Goal: Task Accomplishment & Management: Manage account settings

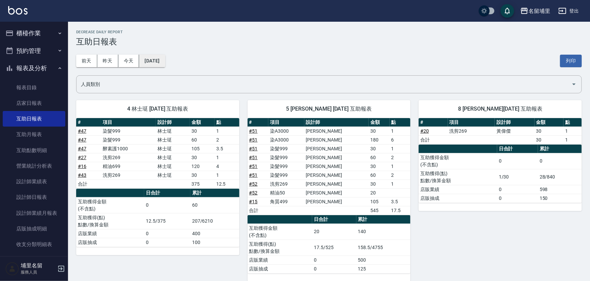
click at [163, 63] on button "[DATE]" at bounding box center [152, 61] width 26 height 13
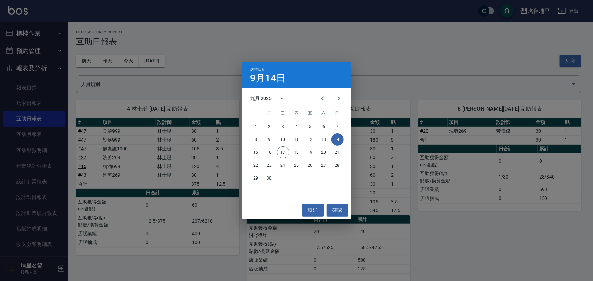
click at [109, 97] on div "選擇日期 9月14日 九月 2025 一 二 三 四 五 六 日 1 2 3 4 5 6 7 8 9 10 11 12 13 14 15 16 17 18 1…" at bounding box center [296, 140] width 593 height 281
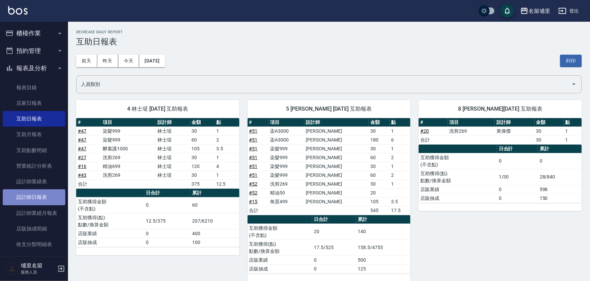
drag, startPoint x: 45, startPoint y: 198, endPoint x: 105, endPoint y: 115, distance: 103.1
click at [45, 198] on link "設計師日報表" at bounding box center [34, 198] width 63 height 16
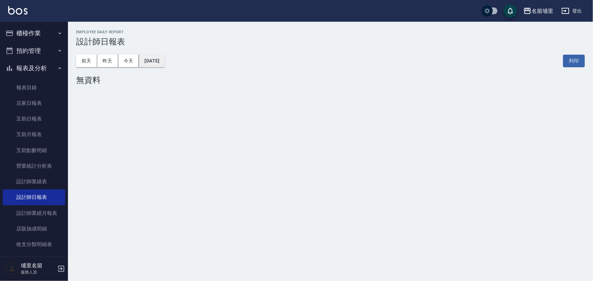
click at [165, 66] on button "[DATE]" at bounding box center [152, 61] width 26 height 13
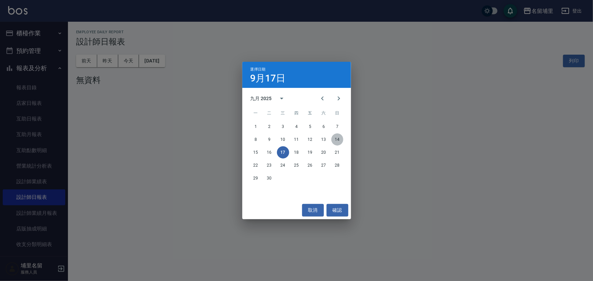
click at [338, 139] on button "14" at bounding box center [337, 140] width 12 height 12
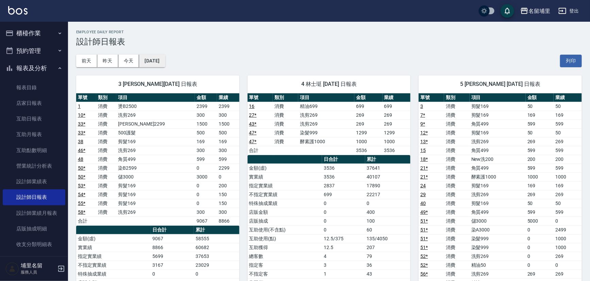
click at [159, 61] on button "[DATE]" at bounding box center [152, 61] width 26 height 13
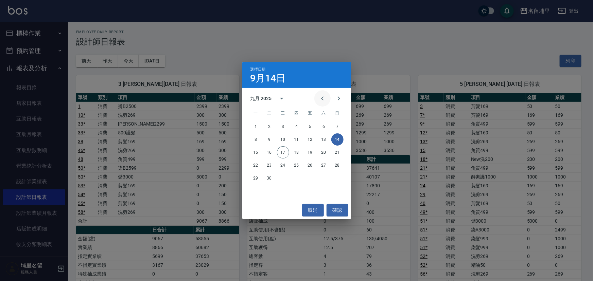
click at [326, 100] on icon "Previous month" at bounding box center [322, 98] width 8 height 8
click at [297, 152] on button "14" at bounding box center [297, 152] width 12 height 12
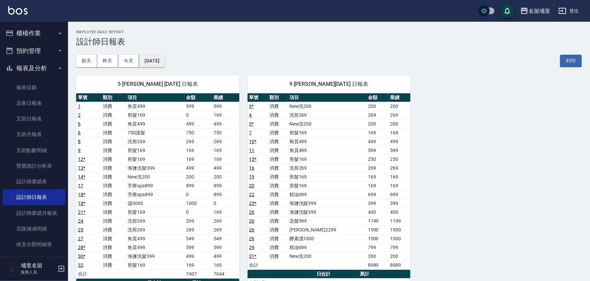
click at [165, 59] on button "2025/08/14" at bounding box center [152, 61] width 26 height 13
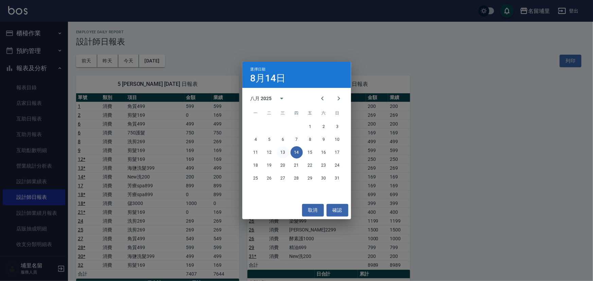
click at [282, 155] on button "13" at bounding box center [283, 152] width 12 height 12
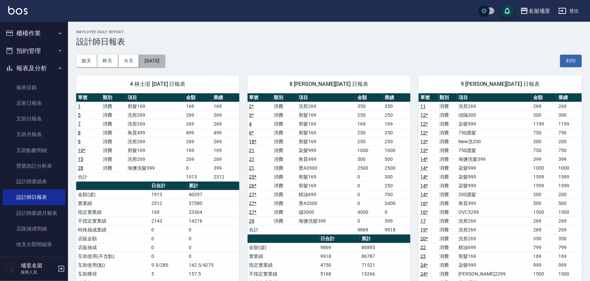
click at [155, 65] on button "2025/08/13" at bounding box center [152, 61] width 26 height 13
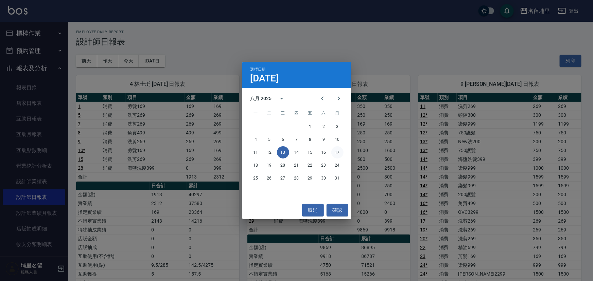
click at [335, 154] on button "17" at bounding box center [337, 152] width 12 height 12
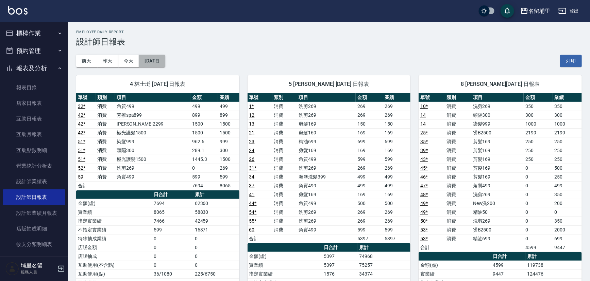
click at [165, 61] on button "[DATE]" at bounding box center [152, 61] width 26 height 13
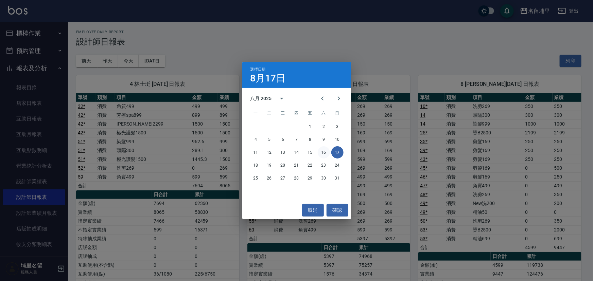
click at [326, 157] on button "16" at bounding box center [324, 152] width 12 height 12
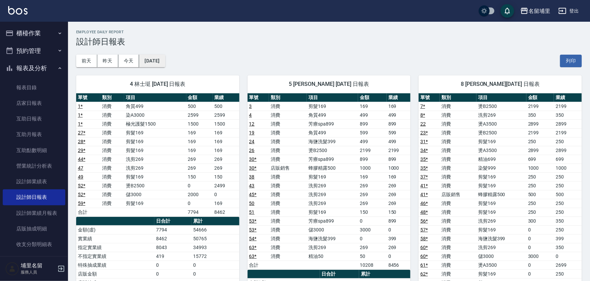
click at [161, 60] on button "2025/08/16" at bounding box center [152, 61] width 26 height 13
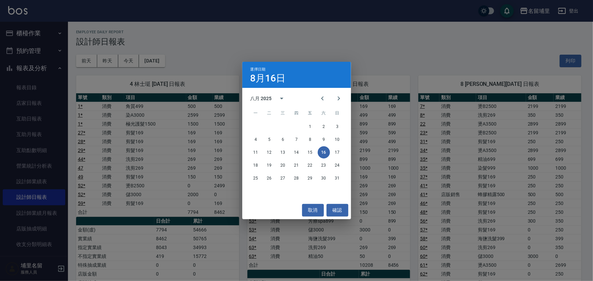
drag, startPoint x: 244, startPoint y: 51, endPoint x: 222, endPoint y: 52, distance: 22.8
click at [244, 52] on div "選擇日期 8月16日 八月 2025 一 二 三 四 五 六 日 1 2 3 4 5 6 7 8 9 10 11 12 13 14 15 16 17 18 1…" at bounding box center [296, 140] width 593 height 281
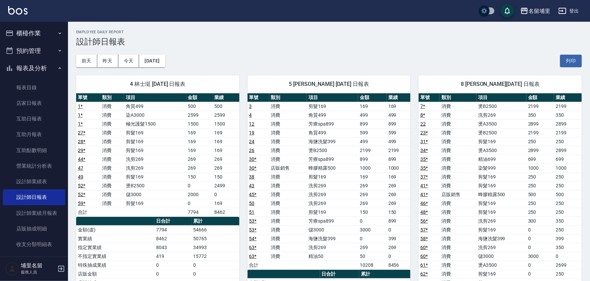
drag, startPoint x: 113, startPoint y: 69, endPoint x: 110, endPoint y: 67, distance: 3.5
click at [113, 69] on div "4 林士珽 08/16/2025 日報表 單號 類別 項目 金額 業績 1 * 消費 角質499 500 500 1 * 消費 染A3000 2599 259…" at bounding box center [153, 261] width 171 height 388
click at [110, 67] on div "4 林士珽 08/16/2025 日報表 單號 類別 項目 金額 業績 1 * 消費 角質499 500 500 1 * 消費 染A3000 2599 259…" at bounding box center [153, 261] width 171 height 388
click at [108, 63] on button "昨天" at bounding box center [107, 61] width 21 height 13
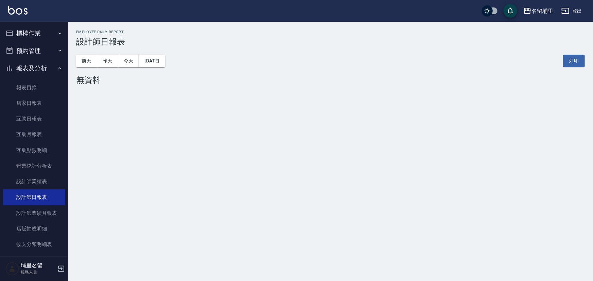
click at [29, 29] on button "櫃檯作業" at bounding box center [34, 33] width 63 height 18
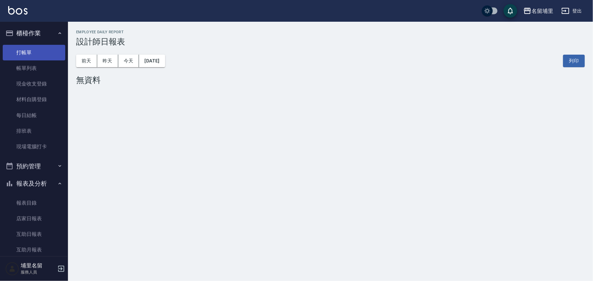
click at [35, 51] on link "打帳單" at bounding box center [34, 53] width 63 height 16
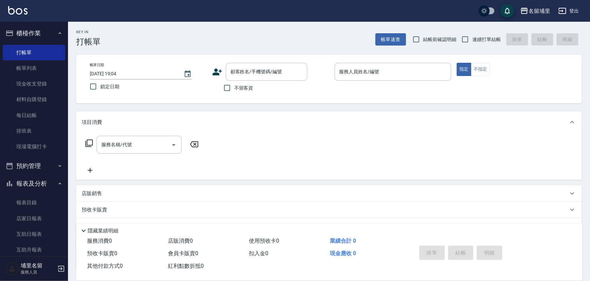
drag, startPoint x: 238, startPoint y: 89, endPoint x: 374, endPoint y: 63, distance: 138.1
click at [238, 89] on span "不留客資" at bounding box center [243, 88] width 19 height 7
click at [234, 89] on input "不留客資" at bounding box center [227, 88] width 14 height 14
checkbox input "true"
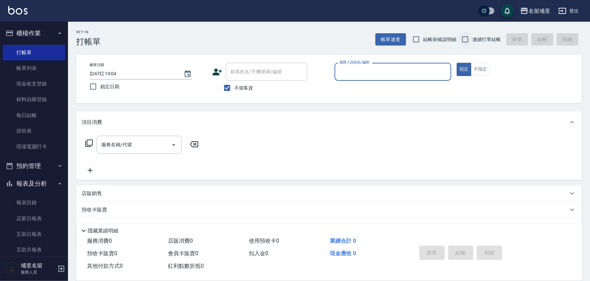
click at [467, 42] on input "連續打單結帳" at bounding box center [465, 39] width 14 height 14
checkbox input "true"
drag, startPoint x: 393, startPoint y: 83, endPoint x: 397, endPoint y: 75, distance: 8.2
click at [393, 81] on p at bounding box center [392, 84] width 117 height 7
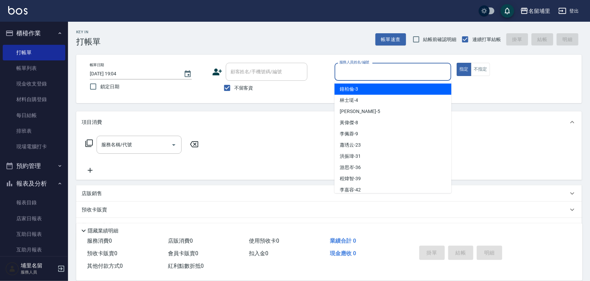
click at [397, 75] on input "服務人員姓名/編號" at bounding box center [392, 72] width 111 height 12
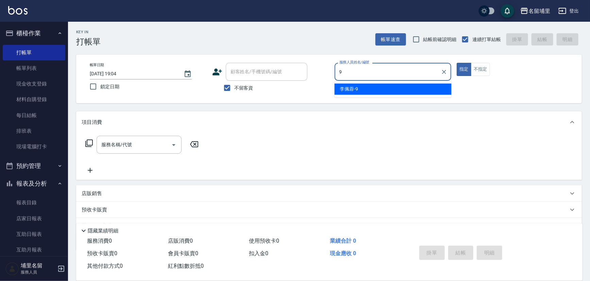
type input "李佩蓉-9"
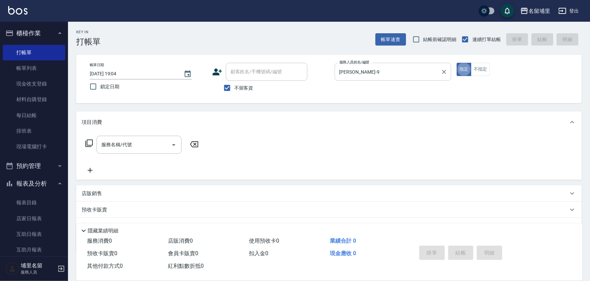
type button "true"
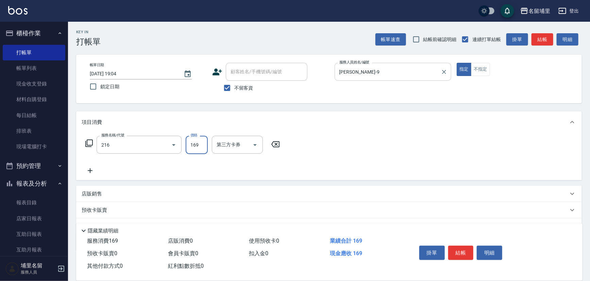
type input "剪髮169(216)"
type input "250"
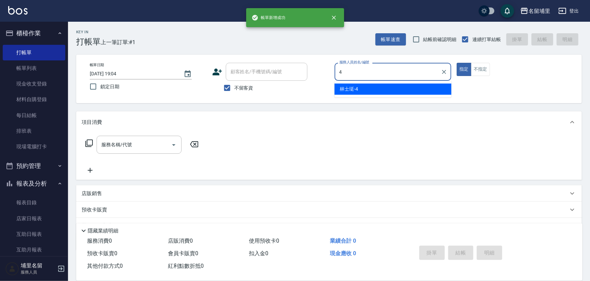
type input "林士珽-4"
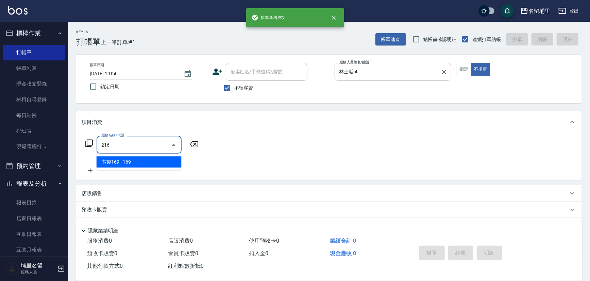
type input "剪髮169(216)"
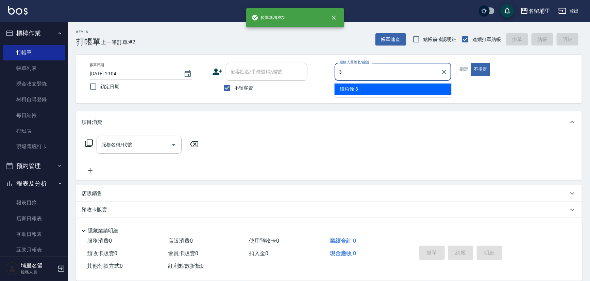
type input "[PERSON_NAME]-3"
type button "false"
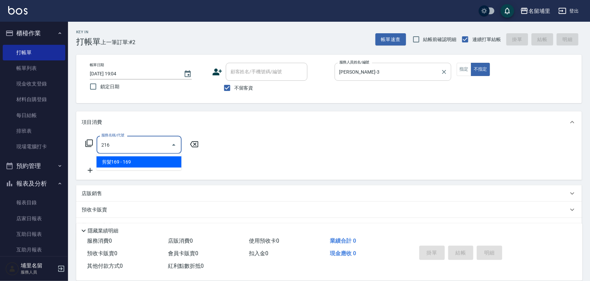
type input "剪髮169(216)"
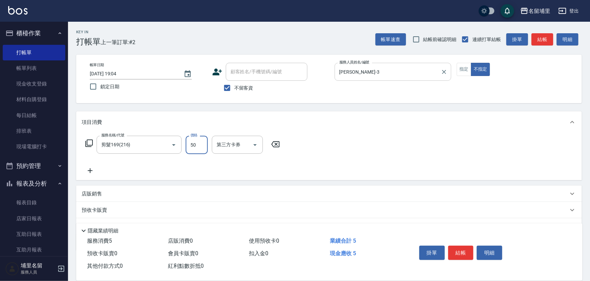
type input "50"
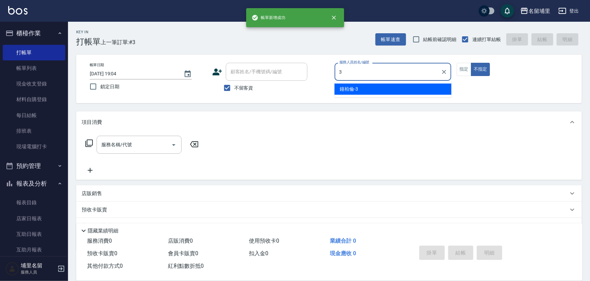
type input "[PERSON_NAME]-3"
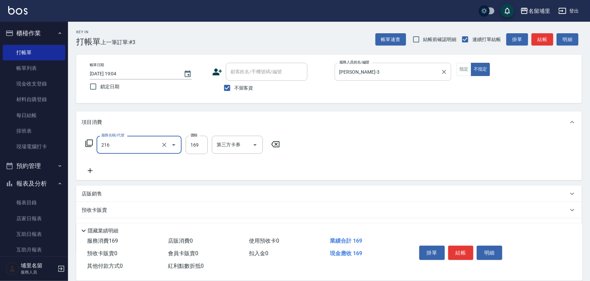
type input "剪髮169(216)"
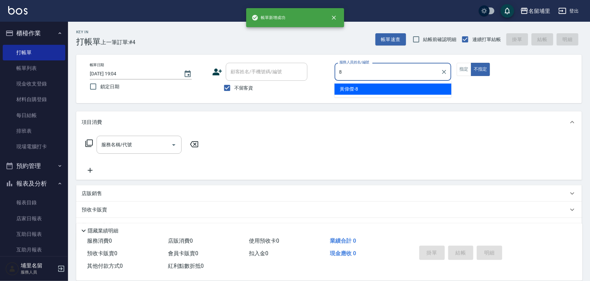
type input "黃偉傑-8"
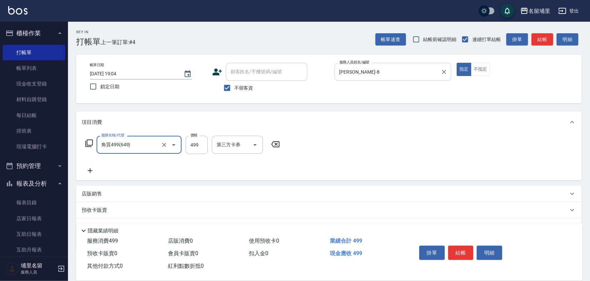
type input "角質499(649)"
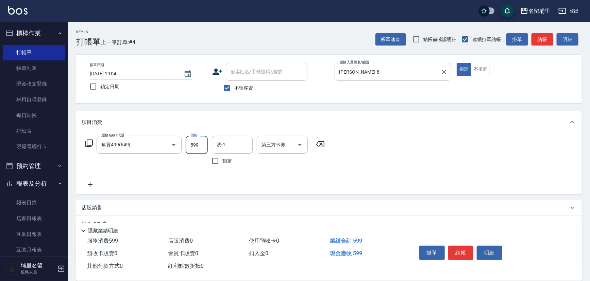
type input "599"
type input "[PERSON_NAME]-45"
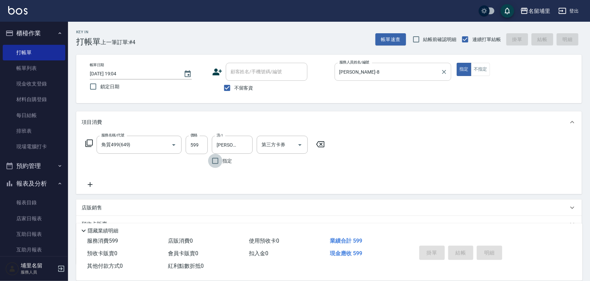
type input "2025/09/17 19:05"
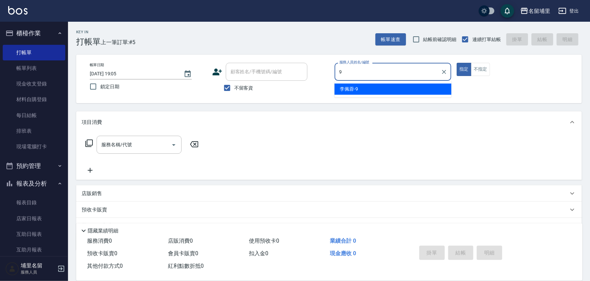
type input "李佩蓉-9"
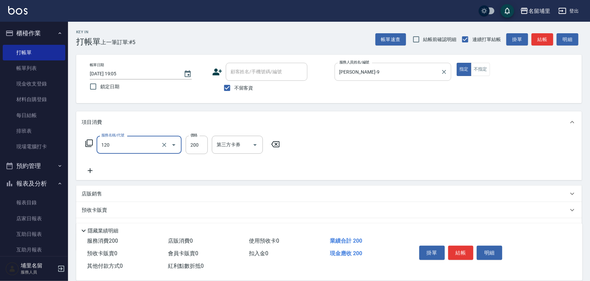
type input "New洗200(120)"
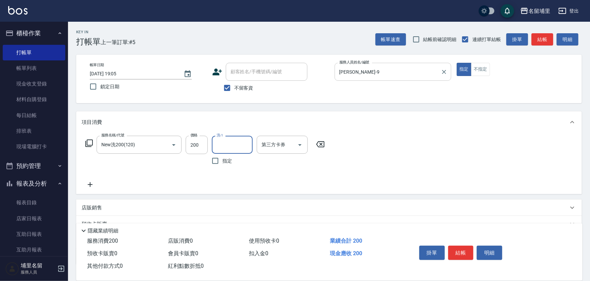
type input "4"
type input "李佩蓉-9"
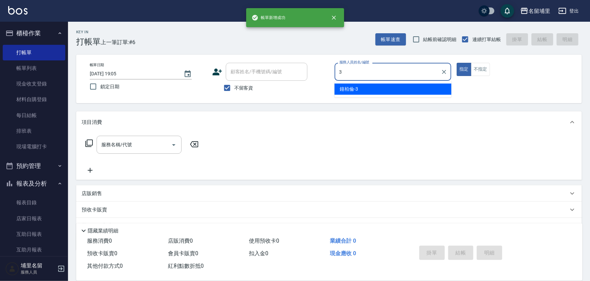
type input "[PERSON_NAME]-3"
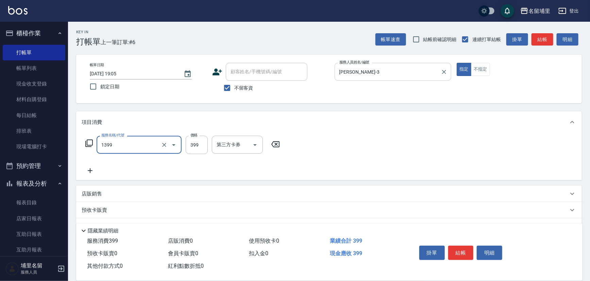
type input "海鹽洗髮399(1399)"
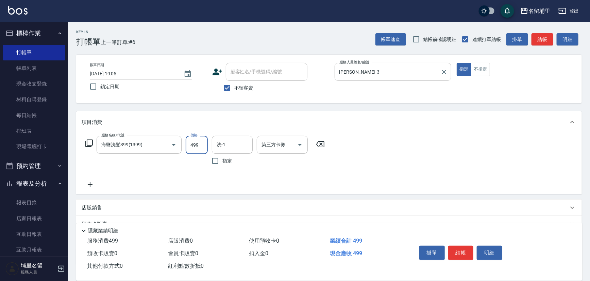
type input "499"
type input "[PERSON_NAME]-45"
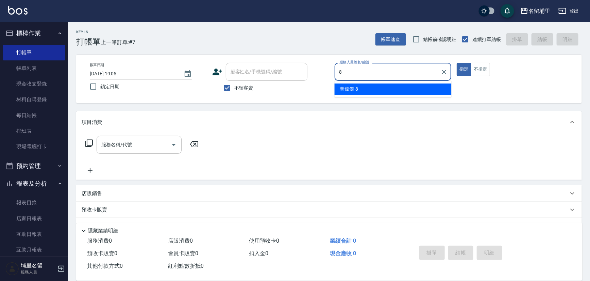
type input "黃偉傑-8"
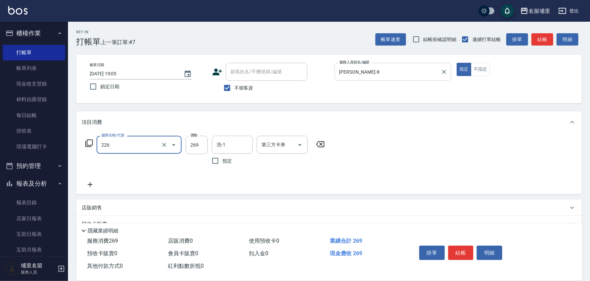
type input "洗剪269(226)"
type input "350"
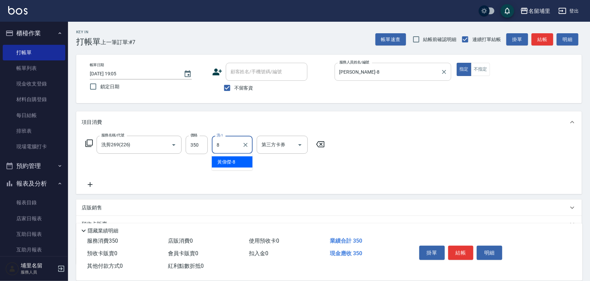
type input "黃偉傑-8"
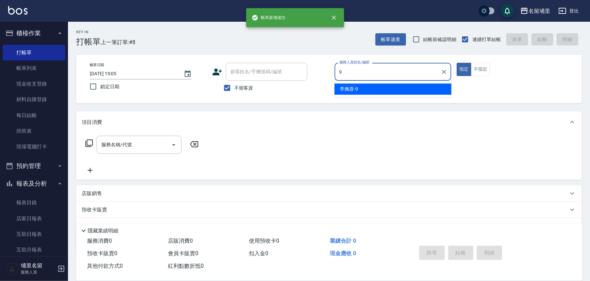
type input "李佩蓉-9"
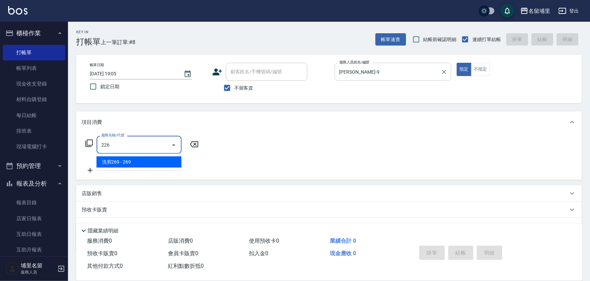
type input "洗剪269(226)"
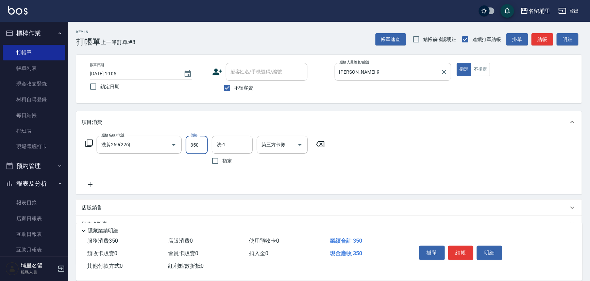
type input "350"
type input "李佩蓉-9"
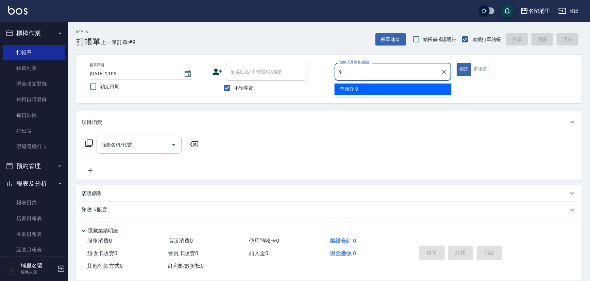
type input "李佩蓉-9"
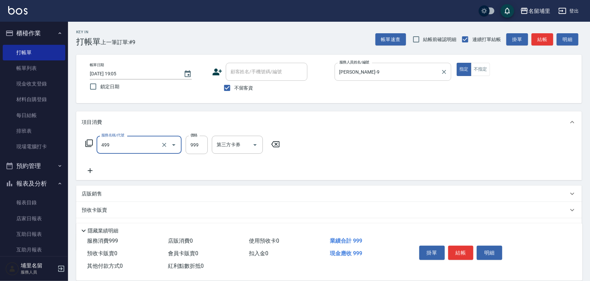
type input "染髮999(499)"
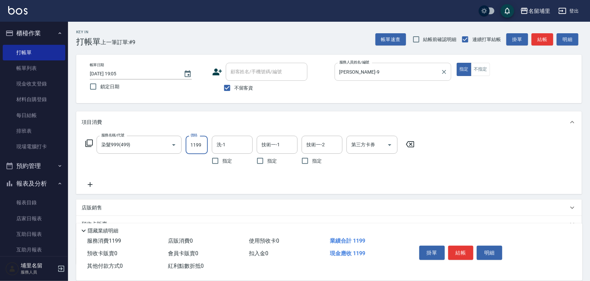
type input "1199"
type input "李佩蓉-9"
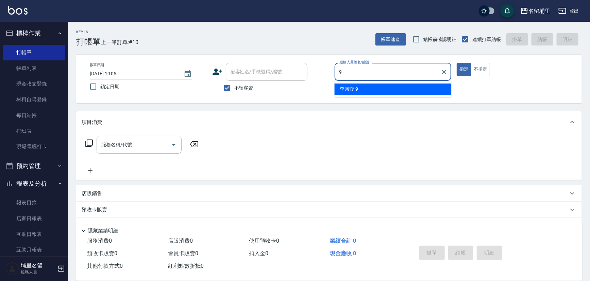
type input "李佩蓉-9"
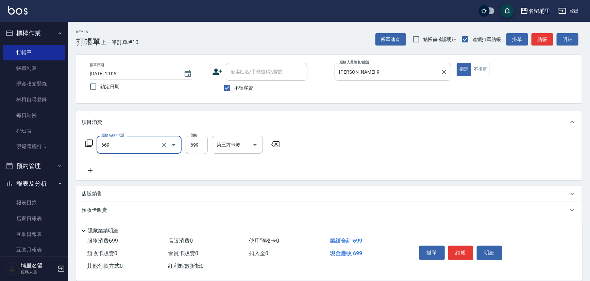
type input "精油699(669)"
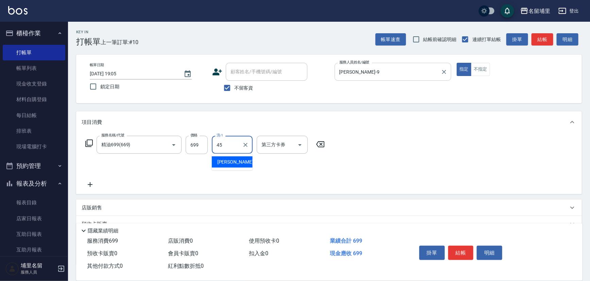
type input "[PERSON_NAME]-45"
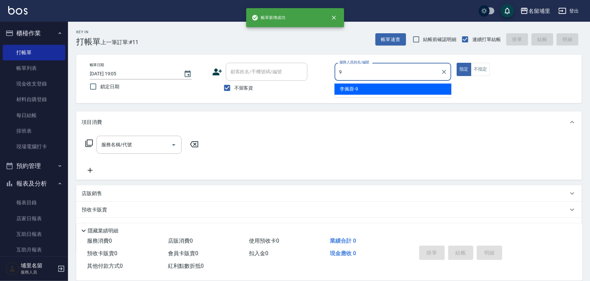
type input "李佩蓉-9"
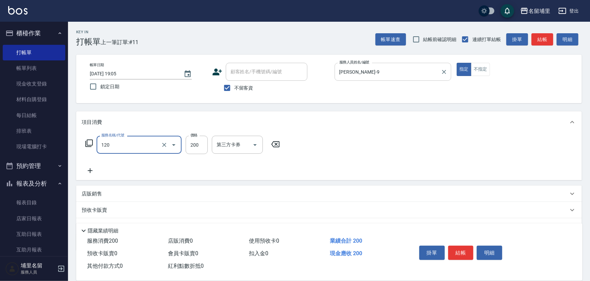
type input "New洗200(120)"
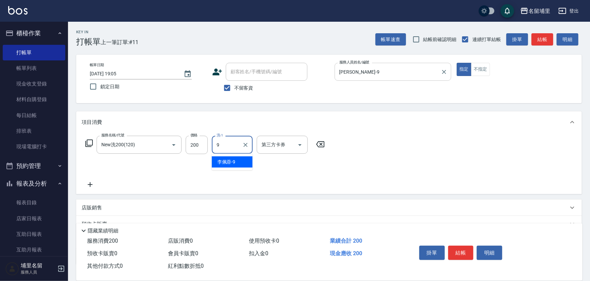
type input "李佩蓉-9"
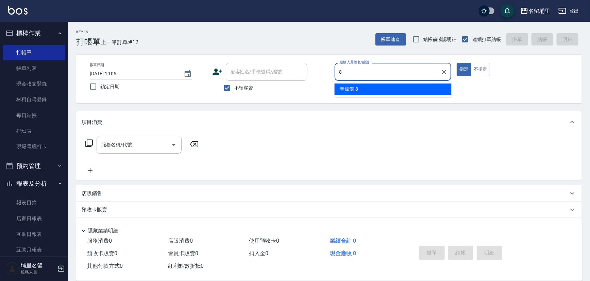
type input "黃偉傑-8"
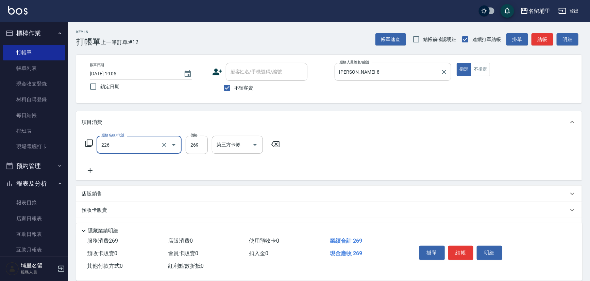
type input "洗剪269(226)"
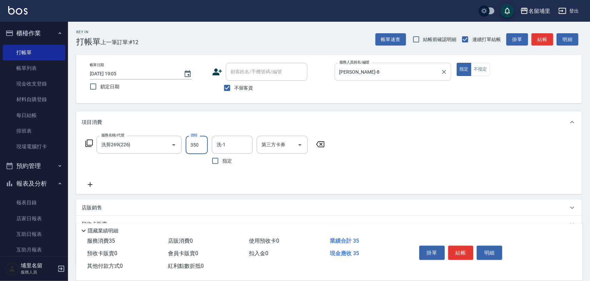
type input "350"
type input "黃偉傑-8"
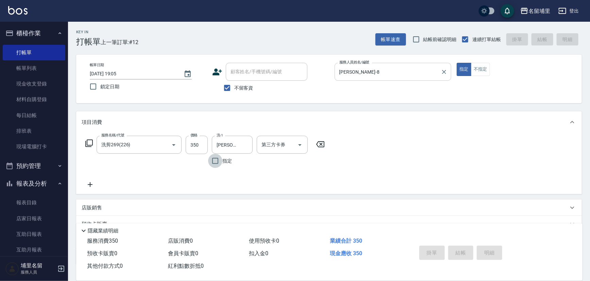
type input "2025/09/17 19:06"
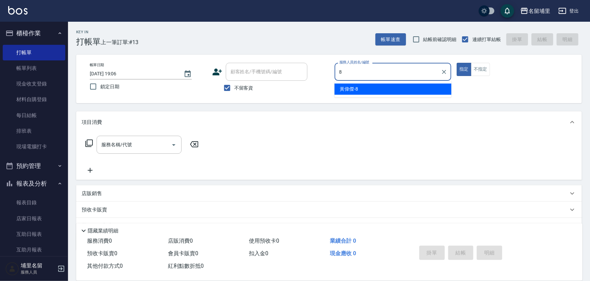
type input "黃偉傑-8"
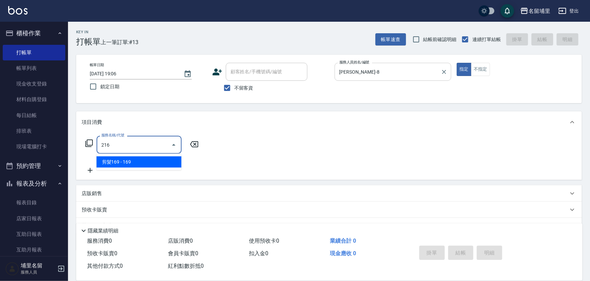
type input "剪髮169(216)"
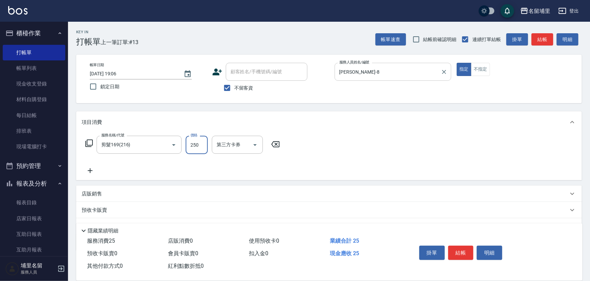
type input "250"
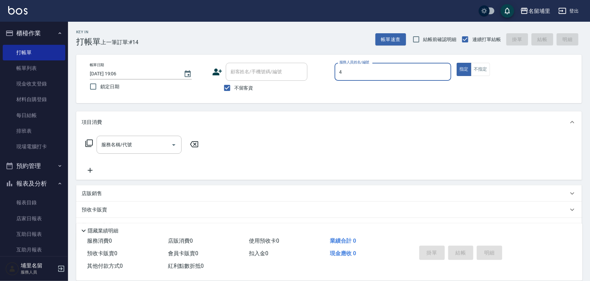
type input "林士珽-4"
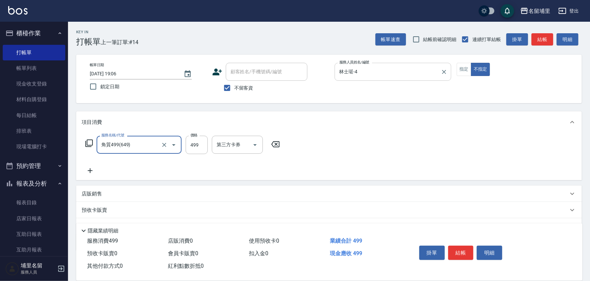
type input "角質499(649)"
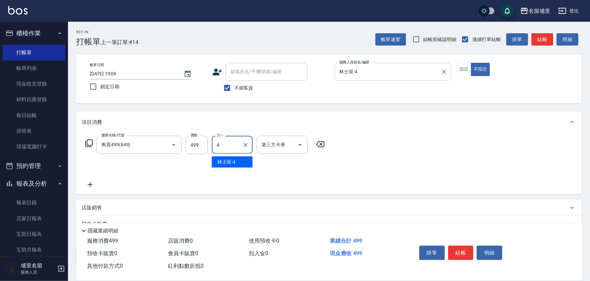
type input "林士珽-4"
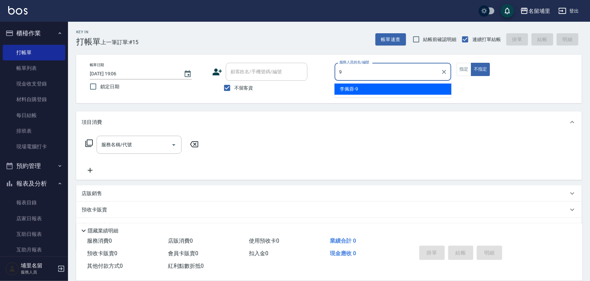
type input "李佩蓉-9"
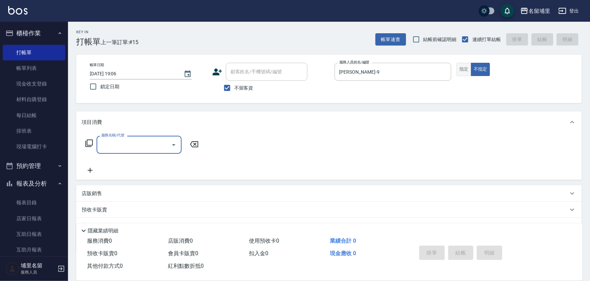
click at [467, 66] on button "指定" at bounding box center [463, 69] width 15 height 13
click at [136, 141] on input "服務名稱/代號" at bounding box center [134, 145] width 69 height 12
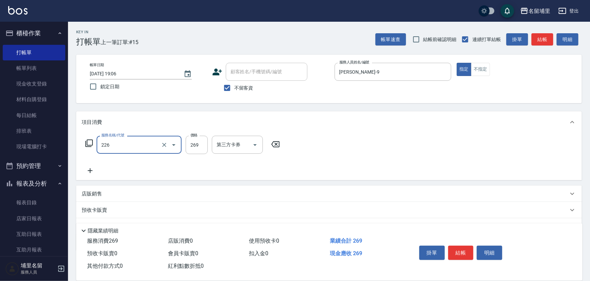
type input "洗剪269(226)"
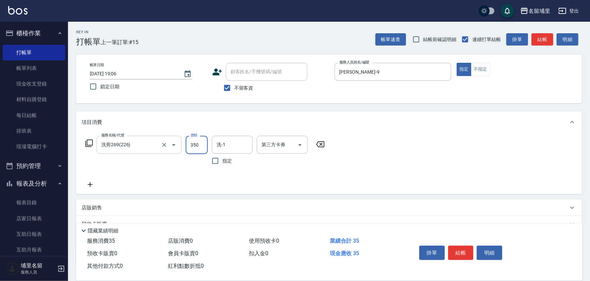
type input "350"
type input "李佩蓉-9"
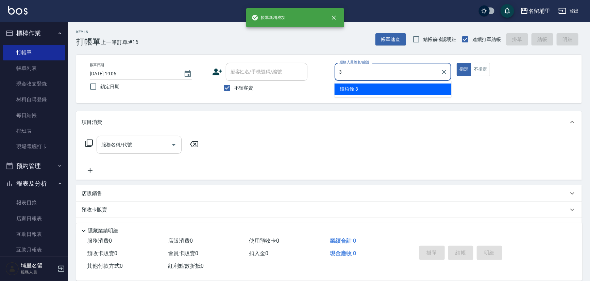
type input "[PERSON_NAME]-3"
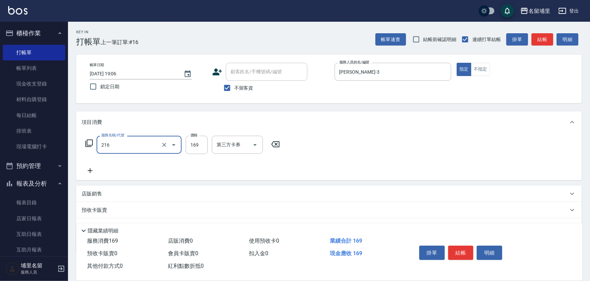
type input "剪髮169(216)"
type input "200"
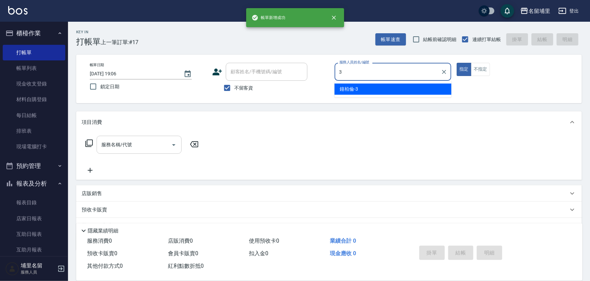
type input "[PERSON_NAME]-3"
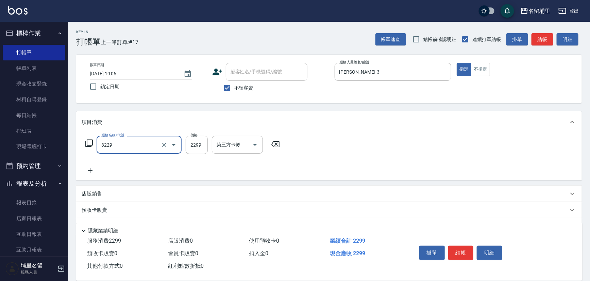
type input "伊黛莉2299(3229)"
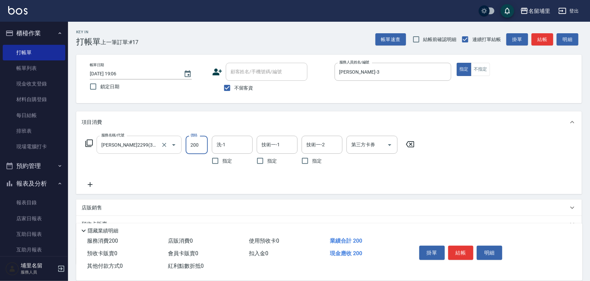
type input "200"
type input "[PERSON_NAME]-45"
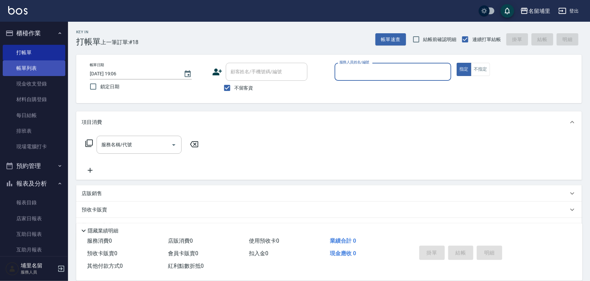
click at [28, 72] on link "帳單列表" at bounding box center [34, 68] width 63 height 16
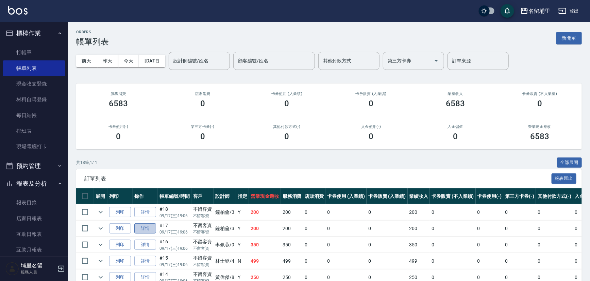
click at [145, 228] on link "詳情" at bounding box center [145, 229] width 22 height 11
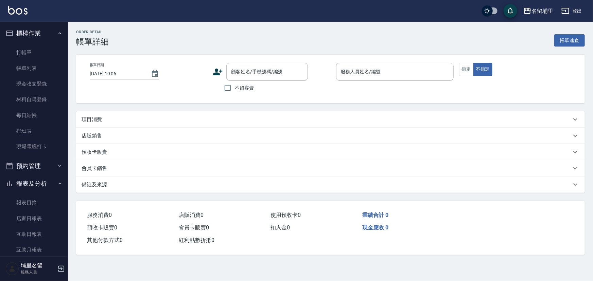
checkbox input "true"
type input "[PERSON_NAME]-3"
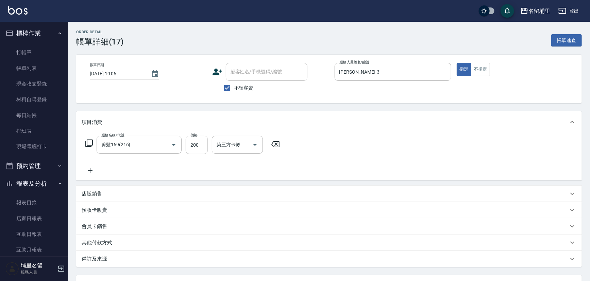
click at [200, 145] on input "200" at bounding box center [197, 145] width 22 height 18
type input "200"
click at [40, 71] on link "帳單列表" at bounding box center [34, 68] width 63 height 16
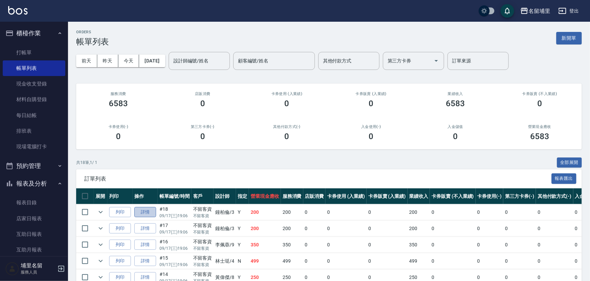
click at [145, 213] on link "詳情" at bounding box center [145, 212] width 22 height 11
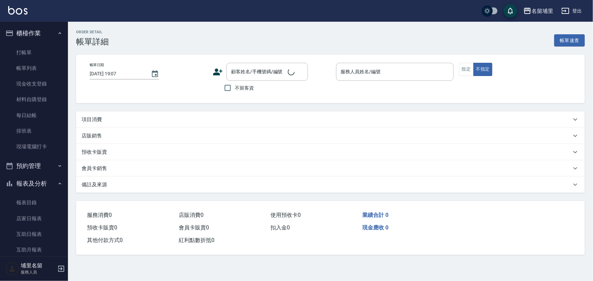
type input "2025/09/17 19:06"
checkbox input "true"
type input "[PERSON_NAME]-3"
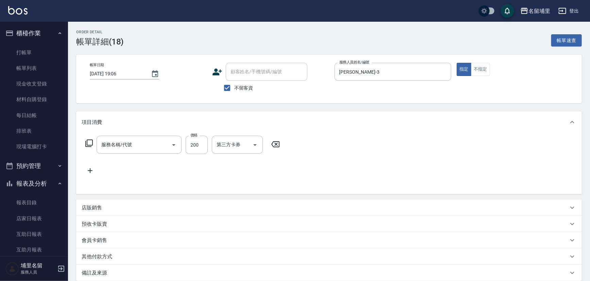
type input "伊黛莉2299(3229)"
click at [204, 148] on input "200" at bounding box center [197, 145] width 22 height 18
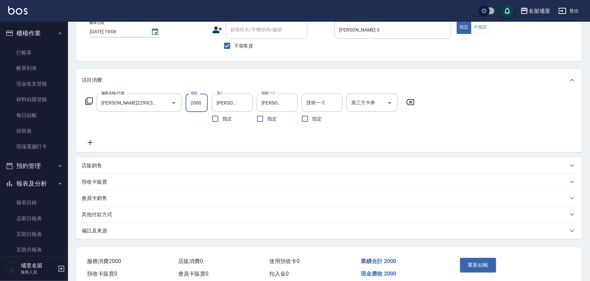
scroll to position [72, 0]
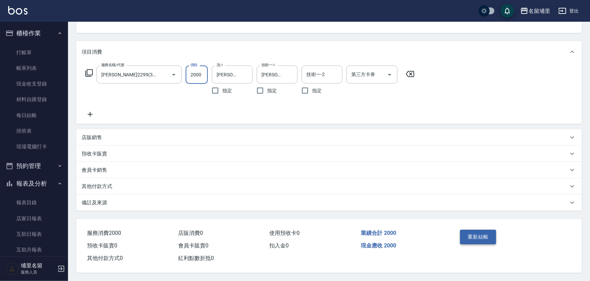
type input "2000"
click at [481, 234] on button "重新結帳" at bounding box center [478, 237] width 36 height 14
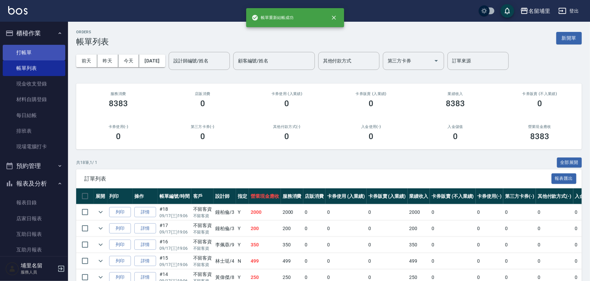
drag, startPoint x: 37, startPoint y: 57, endPoint x: 78, endPoint y: 67, distance: 42.1
click at [37, 56] on link "打帳單" at bounding box center [34, 53] width 63 height 16
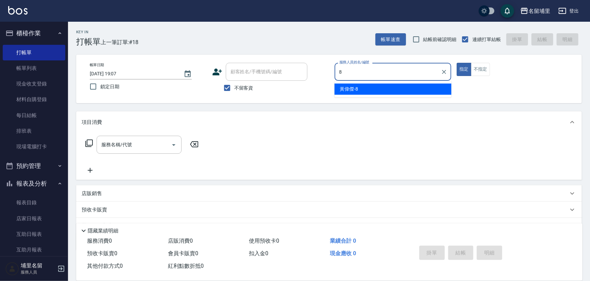
type input "黃偉傑-8"
type button "true"
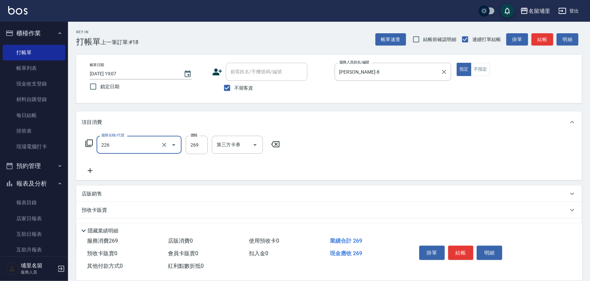
type input "洗剪269(226)"
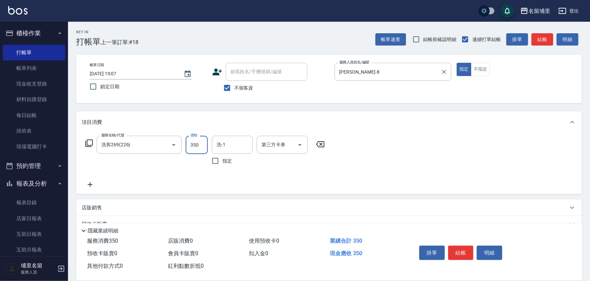
type input "350"
type input "黃偉傑-8"
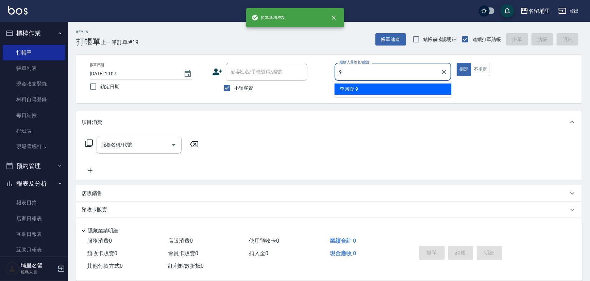
type input "李佩蓉-9"
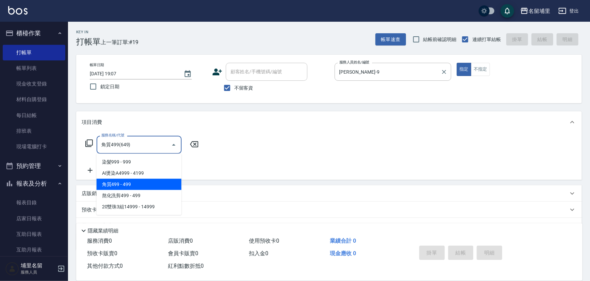
type input "角質499(649)"
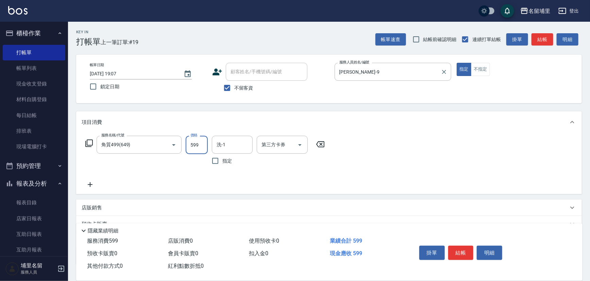
type input "599"
type input "[PERSON_NAME]-45"
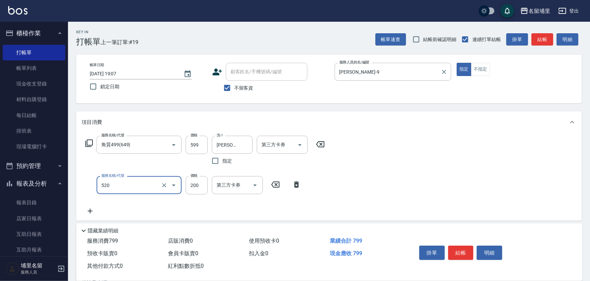
type input "200護髮(520)"
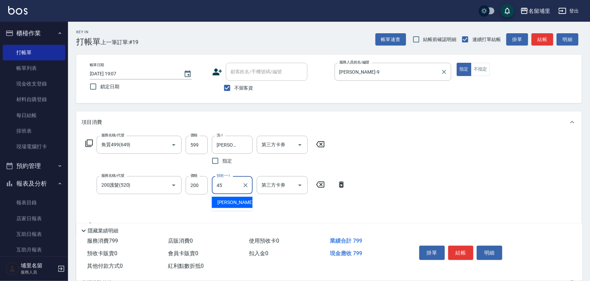
type input "[PERSON_NAME]-45"
click at [164, 144] on icon "Clear" at bounding box center [164, 145] width 7 height 7
type input "角質499(649)"
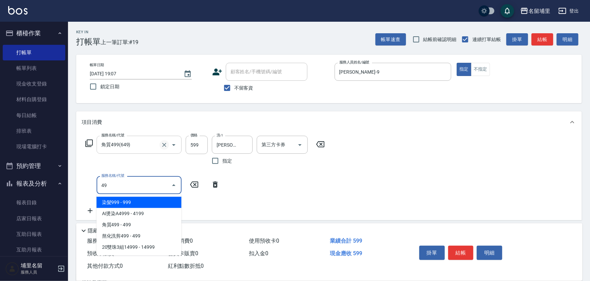
type input "4"
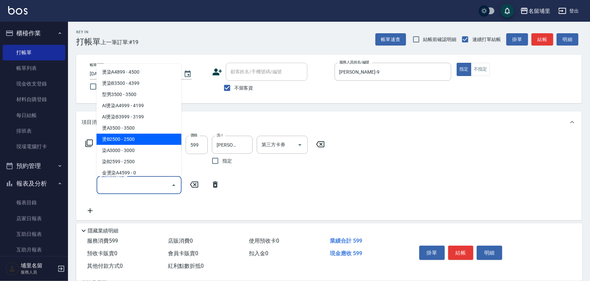
click at [322, 143] on icon at bounding box center [320, 144] width 17 height 8
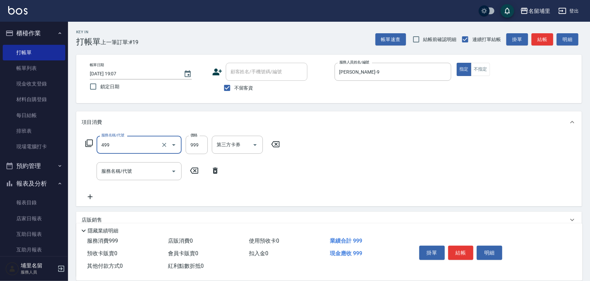
type input "染髮999(499)"
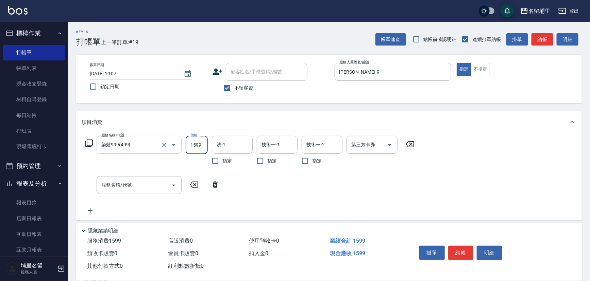
type input "1599"
type input "[PERSON_NAME]-45"
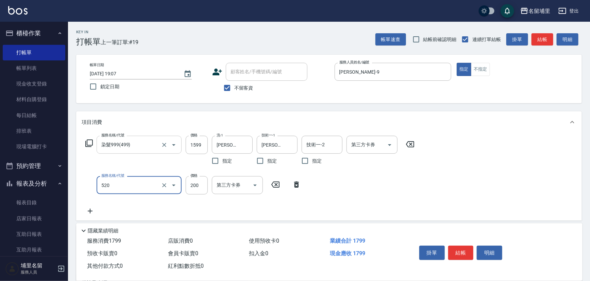
type input "200護髮(520)"
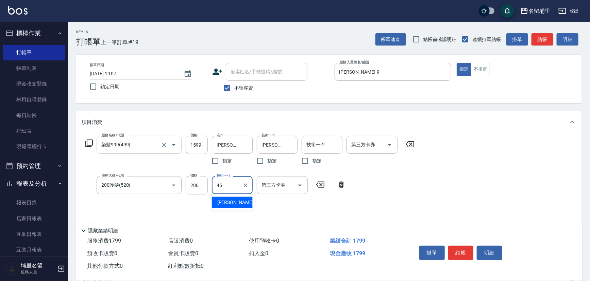
type input "[PERSON_NAME]-45"
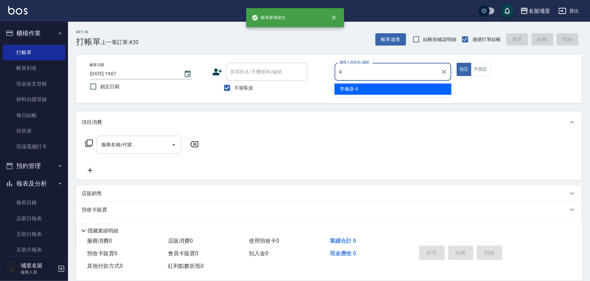
type input "李佩蓉-9"
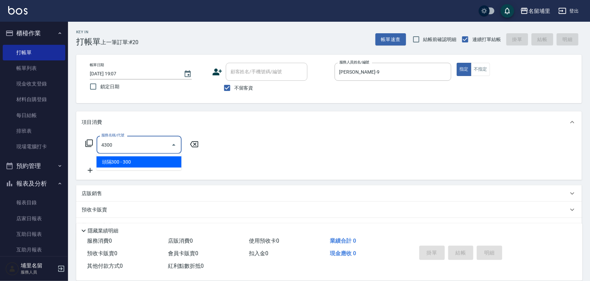
type input "頭隔300(4300)"
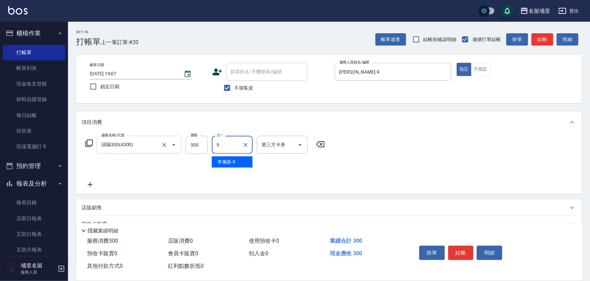
type input "李佩蓉-9"
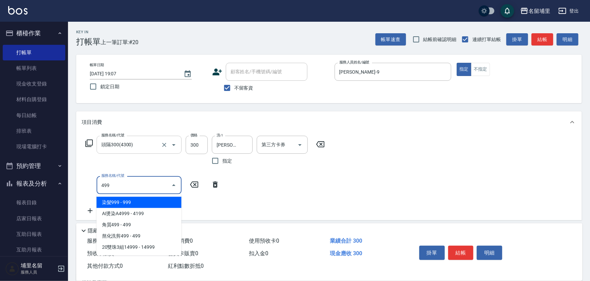
type input "染髮999(499)"
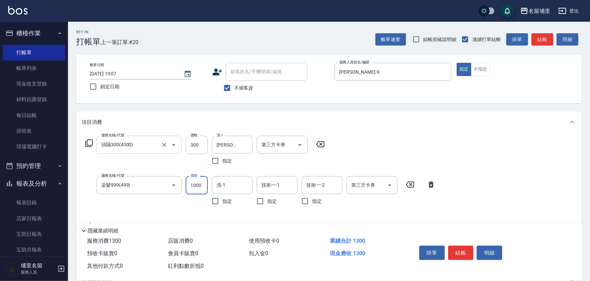
type input "1000"
type input "李佩蓉-9"
click at [276, 187] on input "技術一-1" at bounding box center [277, 185] width 35 height 12
type input "李佩蓉-9"
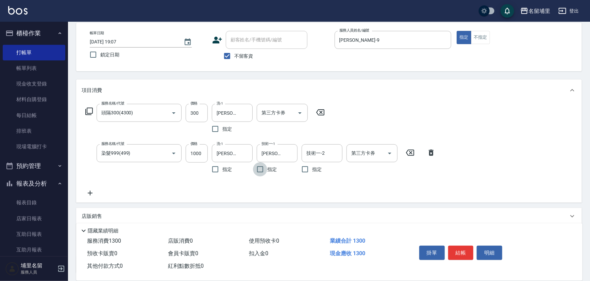
scroll to position [62, 0]
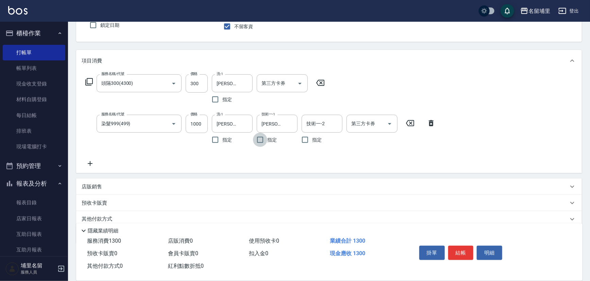
click at [87, 162] on icon at bounding box center [90, 164] width 17 height 8
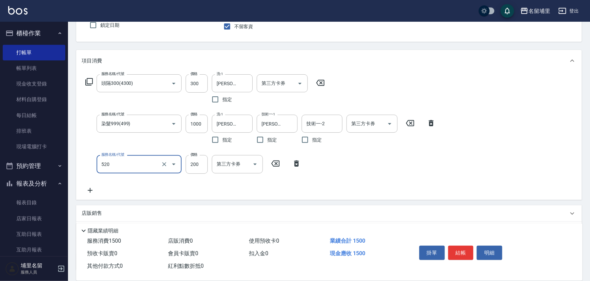
type input "200護髮(520)"
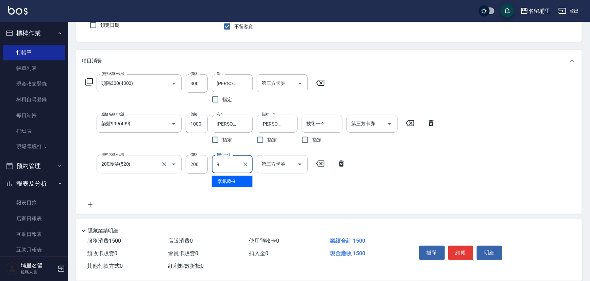
type input "李佩蓉-9"
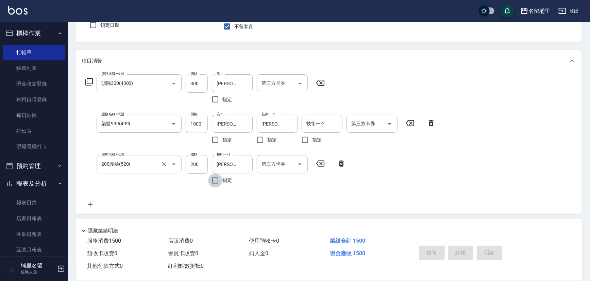
type input "2025/09/17 19:08"
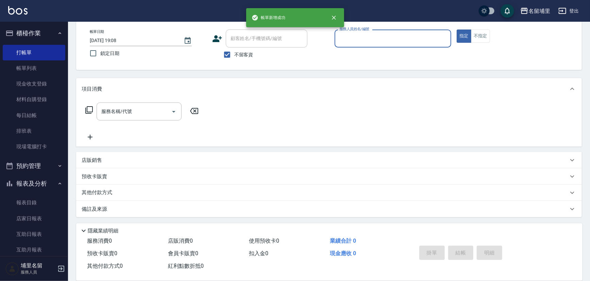
scroll to position [33, 0]
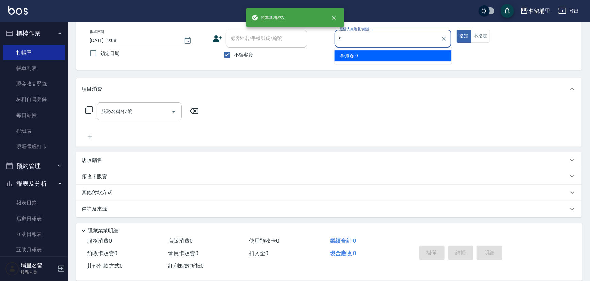
type input "李佩蓉-9"
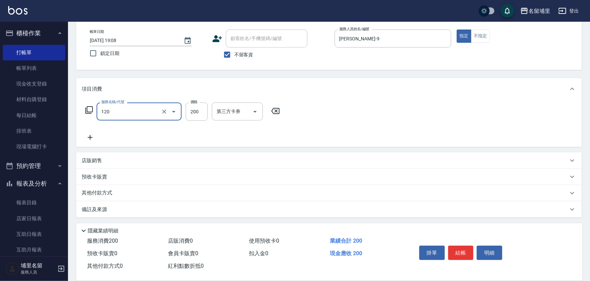
type input "New洗200(120)"
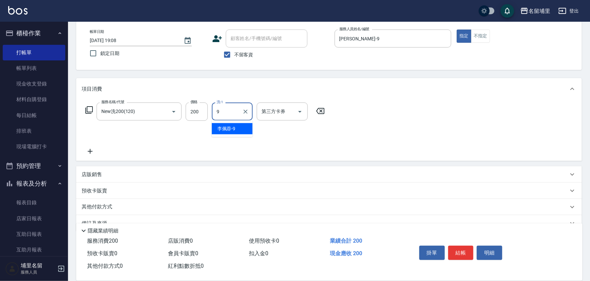
type input "李佩蓉-9"
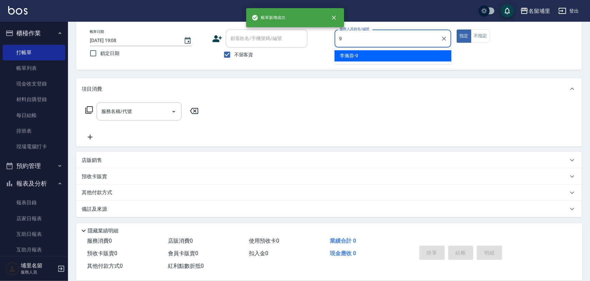
type input "李佩蓉-9"
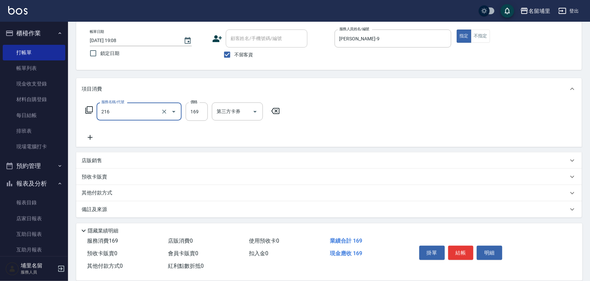
type input "剪髮169(216)"
type input "250"
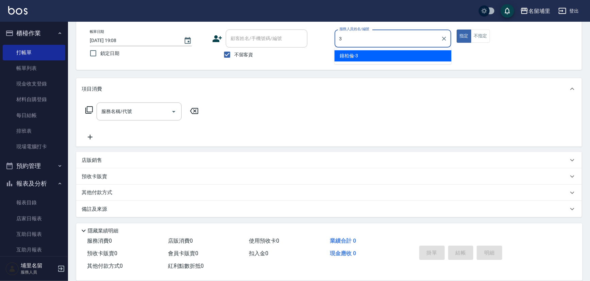
type input "[PERSON_NAME]-3"
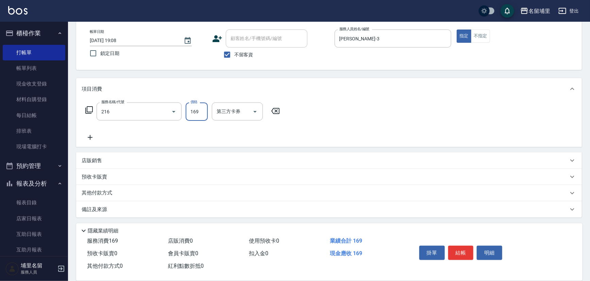
type input "剪髮169(216)"
type input "200"
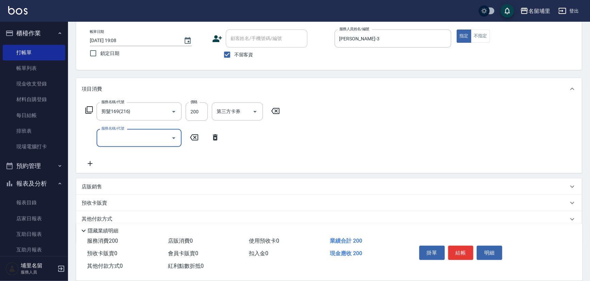
click at [122, 180] on div "店販銷售" at bounding box center [328, 187] width 505 height 16
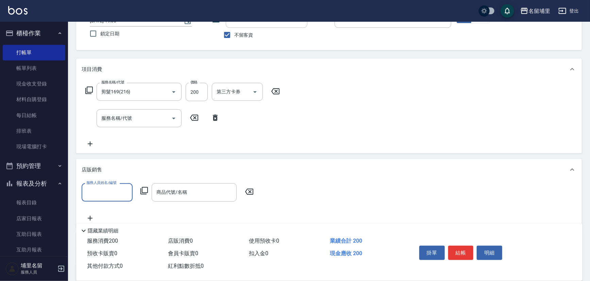
scroll to position [64, 0]
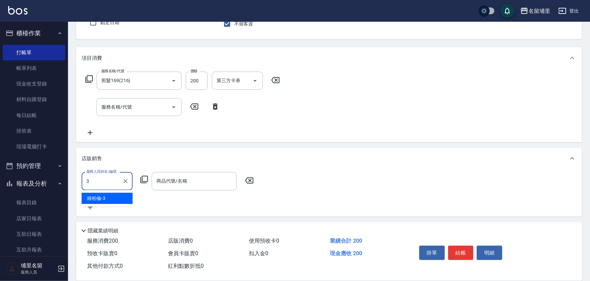
type input "[PERSON_NAME]-3"
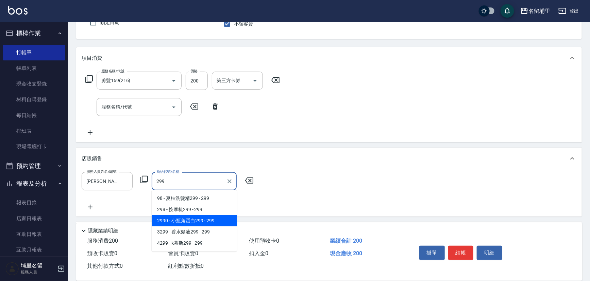
type input "小瓶角蛋白299"
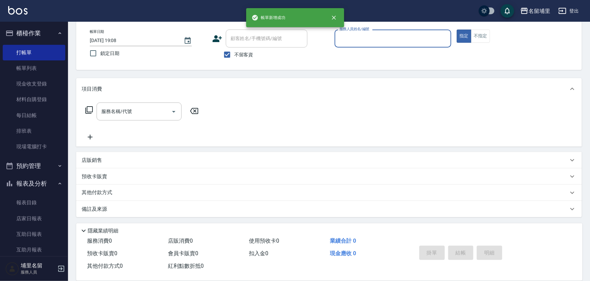
scroll to position [33, 0]
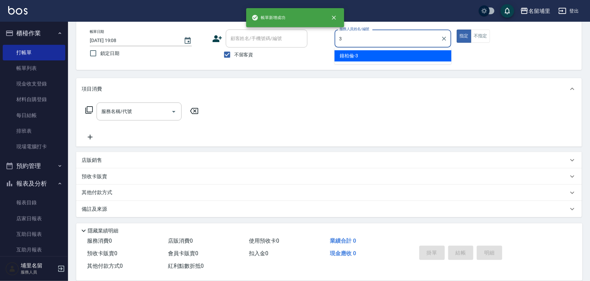
type input "[PERSON_NAME]-3"
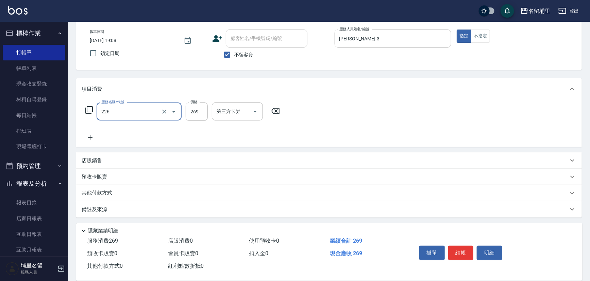
type input "洗剪269(226)"
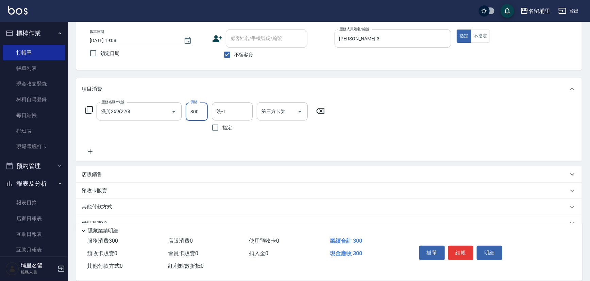
type input "300"
type input "[PERSON_NAME]-3"
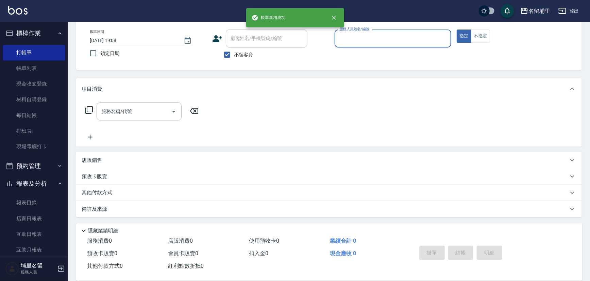
type input "8"
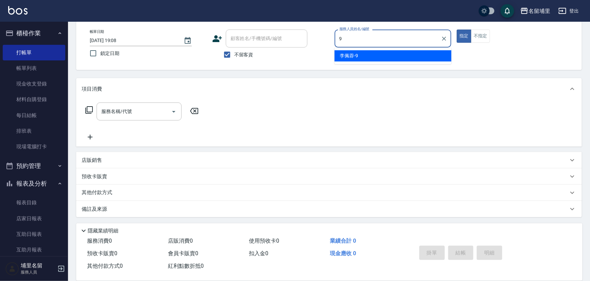
type input "李佩蓉-9"
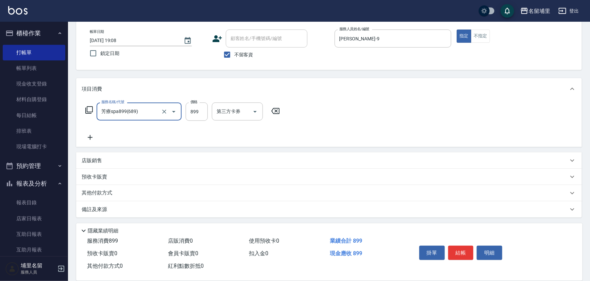
type input "芳療spa899(689)"
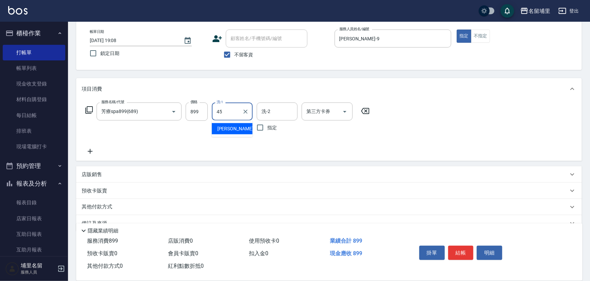
type input "[PERSON_NAME]-45"
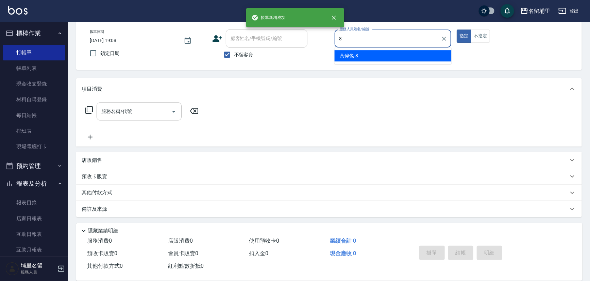
type input "黃偉傑-8"
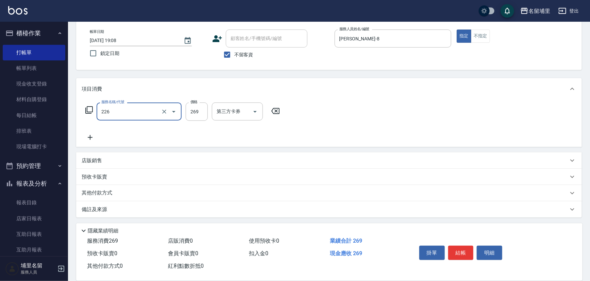
type input "洗剪269(226)"
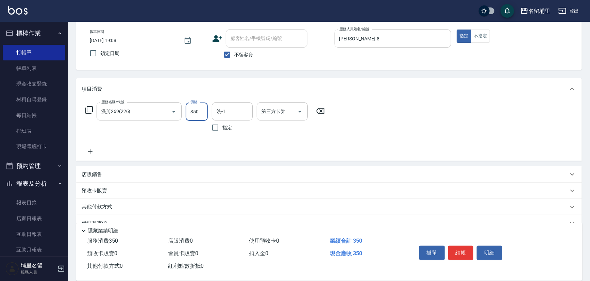
type input "350"
type input "黃偉傑-8"
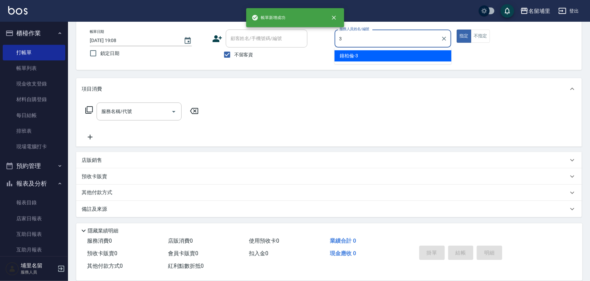
type input "[PERSON_NAME]-3"
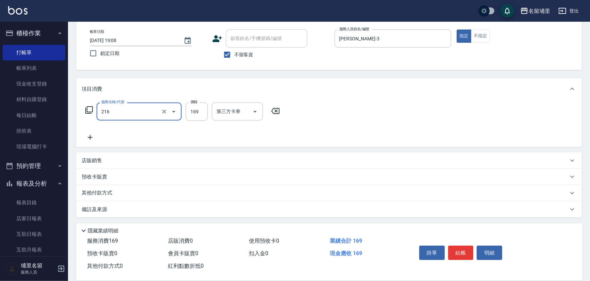
type input "剪髮169(216)"
type input "200"
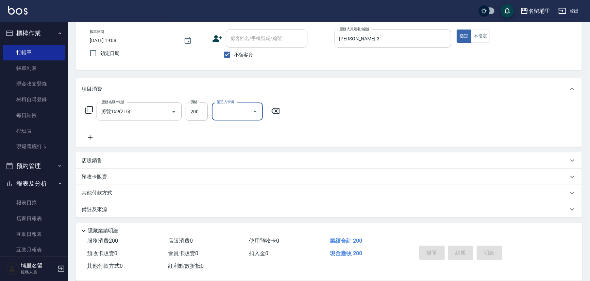
type input "2025/09/17 19:09"
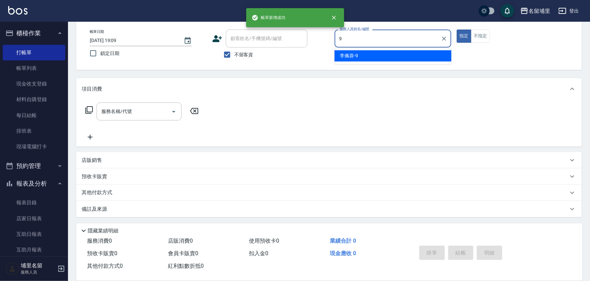
type input "李佩蓉-9"
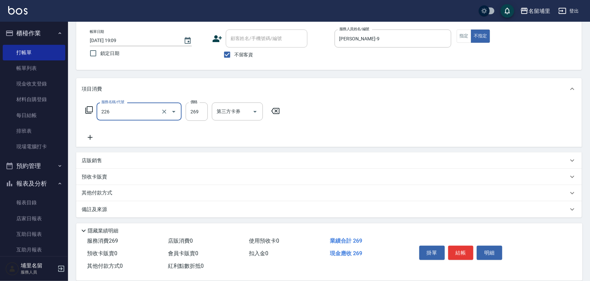
type input "洗剪269(226)"
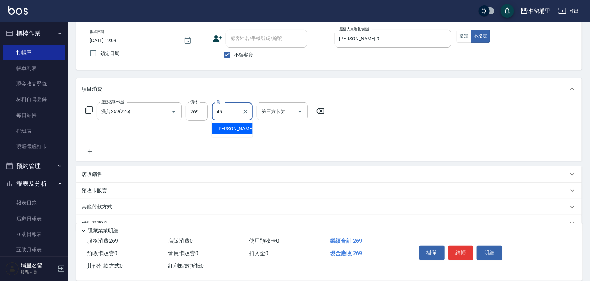
type input "[PERSON_NAME]-45"
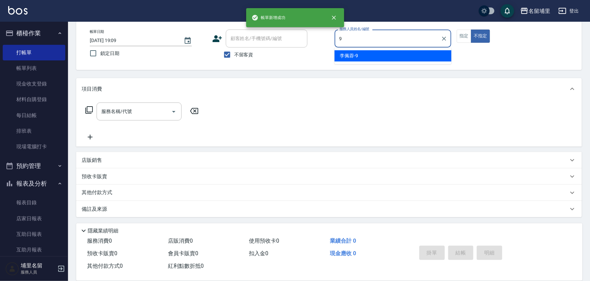
type input "李佩蓉-9"
type button "false"
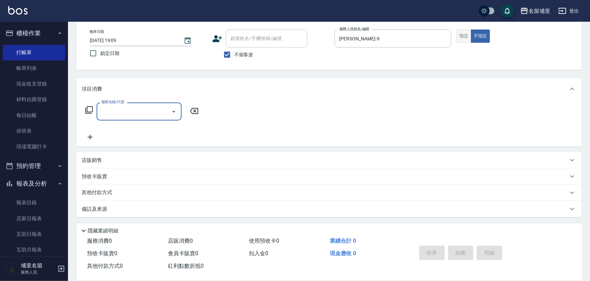
click at [468, 34] on button "指定" at bounding box center [463, 36] width 15 height 13
click at [153, 109] on input "服務名稱/代號" at bounding box center [134, 112] width 69 height 12
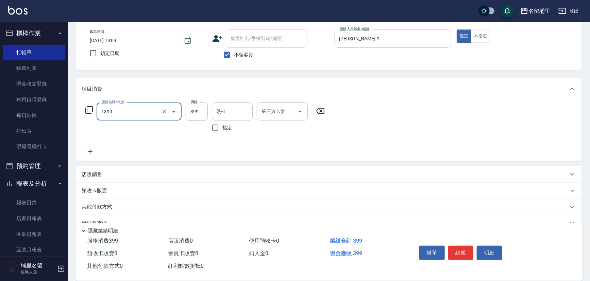
type input "海鹽洗髮399(1399)"
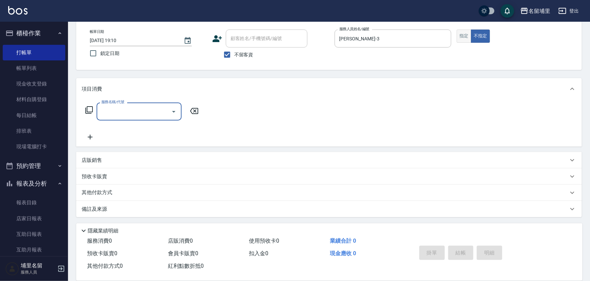
click at [457, 36] on button "指定" at bounding box center [463, 36] width 15 height 13
click at [168, 113] on button "Open" at bounding box center [173, 111] width 11 height 11
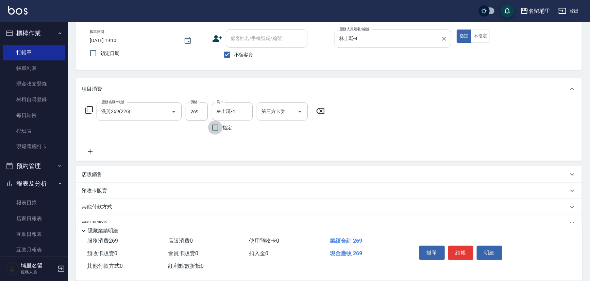
click at [441, 36] on icon "Clear" at bounding box center [443, 38] width 7 height 7
click at [321, 112] on icon at bounding box center [320, 111] width 17 height 8
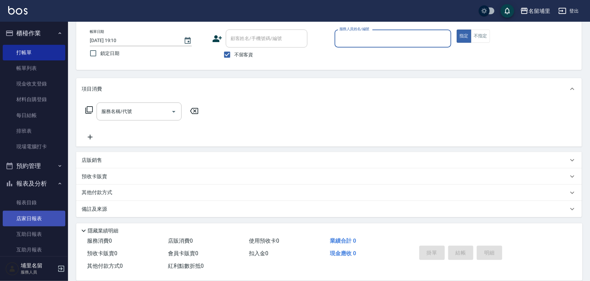
click at [44, 216] on link "店家日報表" at bounding box center [34, 219] width 63 height 16
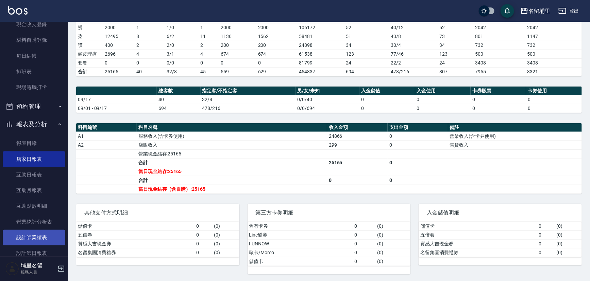
scroll to position [62, 0]
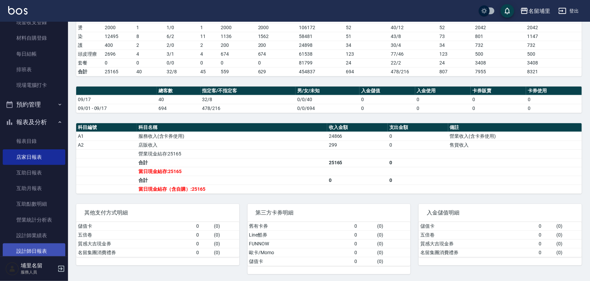
click at [37, 251] on link "設計師日報表" at bounding box center [34, 252] width 63 height 16
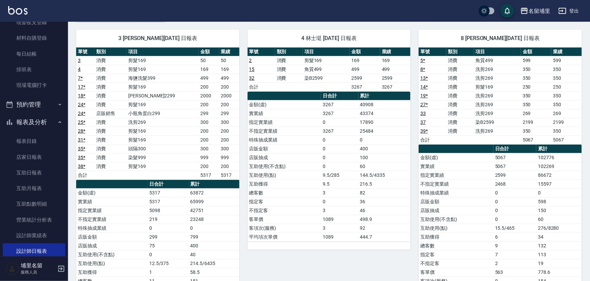
scroll to position [31, 0]
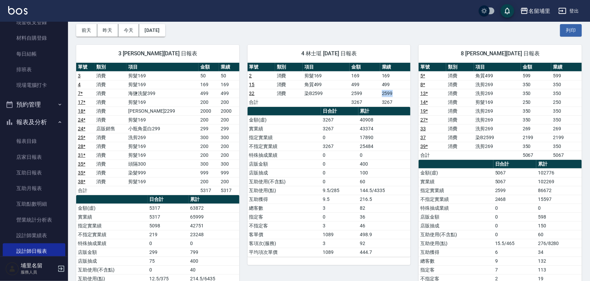
drag, startPoint x: 377, startPoint y: 94, endPoint x: 400, endPoint y: 94, distance: 23.1
click at [400, 94] on tr "32 消費 染B2599 2599 2599" at bounding box center [328, 93] width 163 height 9
click at [401, 94] on td "2599" at bounding box center [395, 93] width 31 height 9
drag, startPoint x: 358, startPoint y: 78, endPoint x: 374, endPoint y: 106, distance: 31.5
click at [374, 106] on tbody "2 消費 剪髮169 169 169 15 消費 角質499 499 499 32 消費 染B2599 2599 2599 合計 3267 3267" at bounding box center [328, 88] width 163 height 35
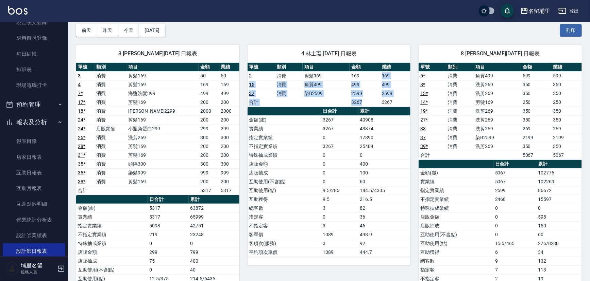
click at [374, 106] on td "3267" at bounding box center [364, 102] width 30 height 9
click at [374, 104] on td "3267" at bounding box center [364, 102] width 30 height 9
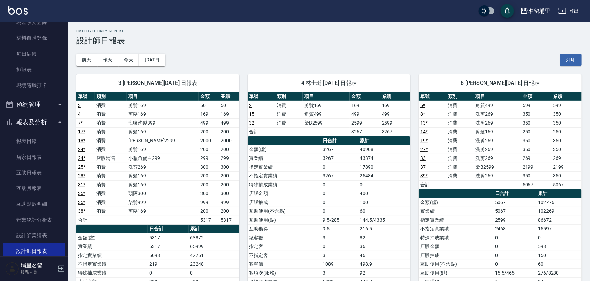
scroll to position [0, 0]
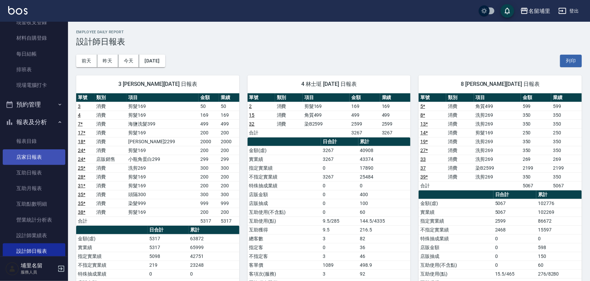
click at [37, 158] on link "店家日報表" at bounding box center [34, 158] width 63 height 16
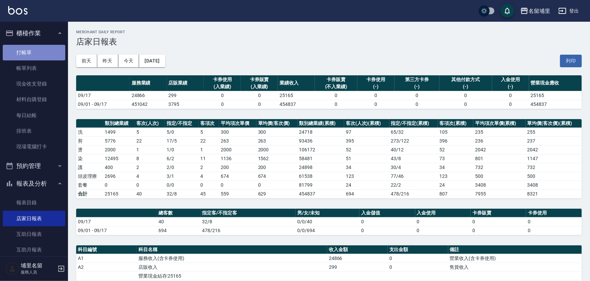
click at [40, 57] on link "打帳單" at bounding box center [34, 53] width 63 height 16
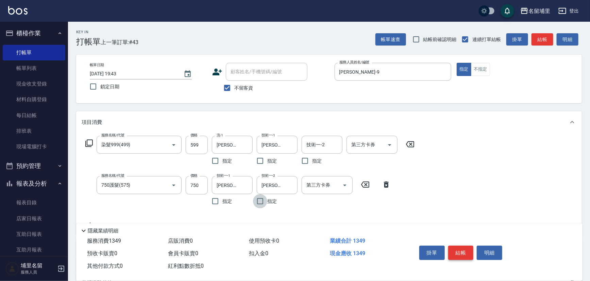
click at [459, 256] on button "結帳" at bounding box center [460, 253] width 25 height 14
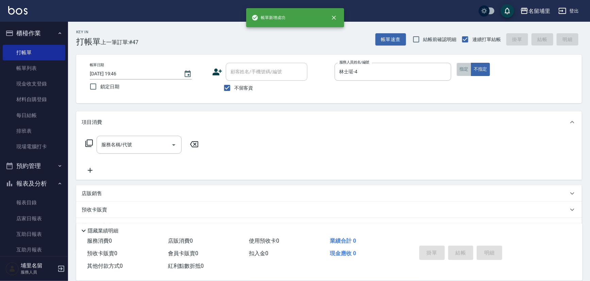
click at [461, 67] on button "指定" at bounding box center [463, 69] width 15 height 13
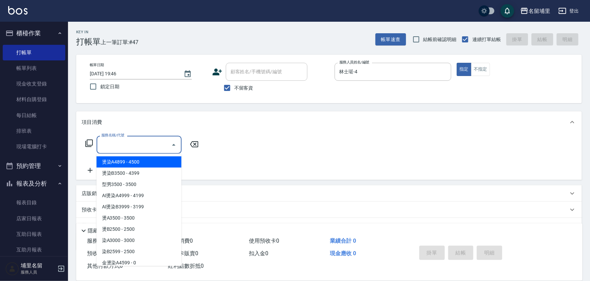
click at [138, 144] on input "服務名稱/代號" at bounding box center [134, 145] width 69 height 12
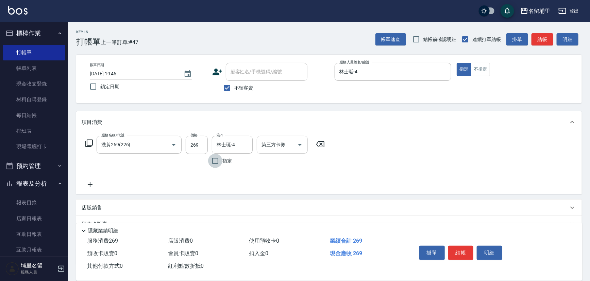
click at [296, 145] on icon "Open" at bounding box center [300, 145] width 8 height 8
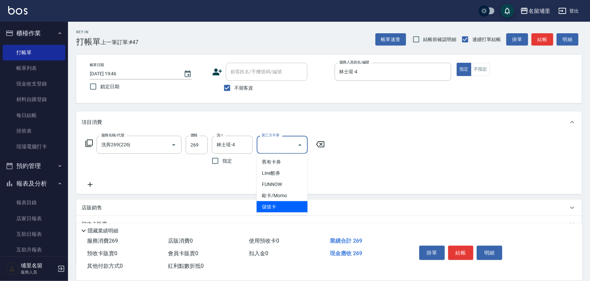
drag, startPoint x: 286, startPoint y: 207, endPoint x: 293, endPoint y: 208, distance: 6.3
click at [286, 207] on span "儲值卡" at bounding box center [282, 206] width 51 height 11
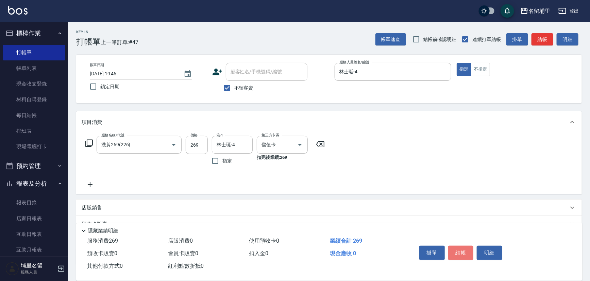
click at [466, 250] on button "結帳" at bounding box center [460, 253] width 25 height 14
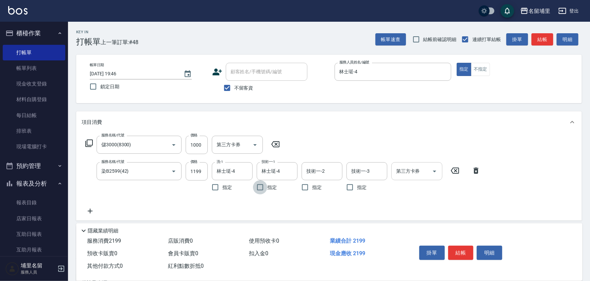
click at [433, 171] on icon "Open" at bounding box center [434, 172] width 3 height 2
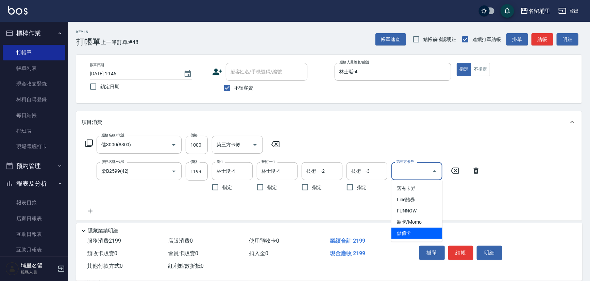
drag, startPoint x: 412, startPoint y: 235, endPoint x: 419, endPoint y: 234, distance: 6.5
click at [413, 235] on span "儲值卡" at bounding box center [416, 233] width 51 height 11
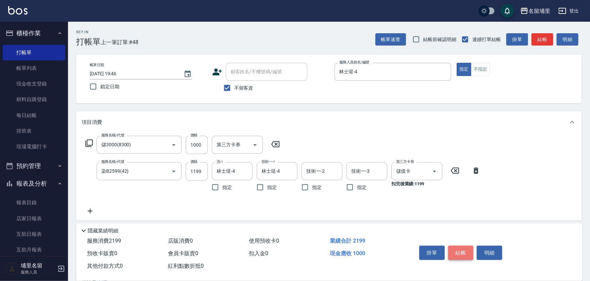
click at [458, 251] on button "結帳" at bounding box center [460, 253] width 25 height 14
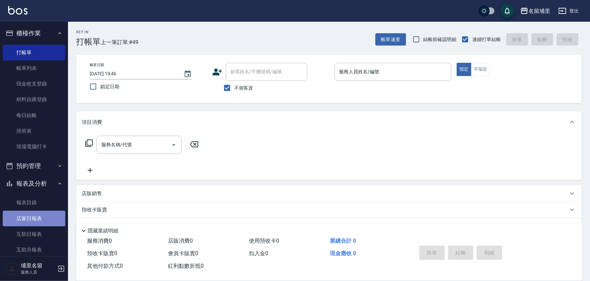
click at [37, 223] on link "店家日報表" at bounding box center [34, 219] width 63 height 16
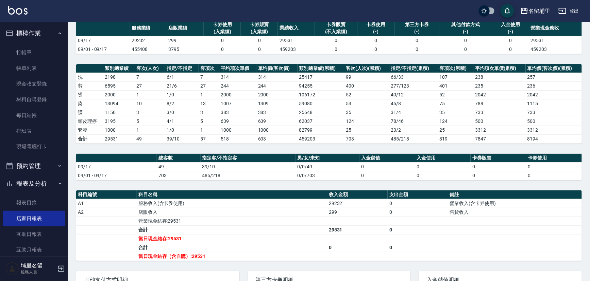
scroll to position [122, 0]
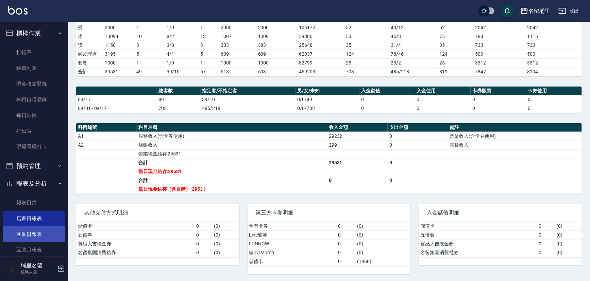
click at [47, 229] on link "互助日報表" at bounding box center [34, 235] width 63 height 16
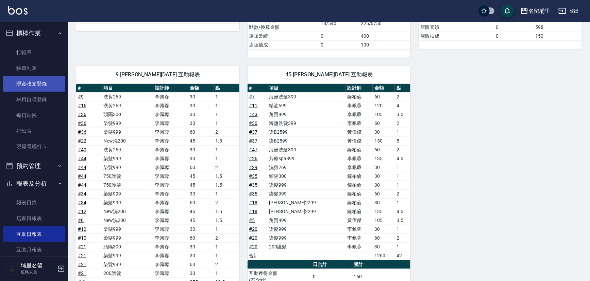
scroll to position [192, 0]
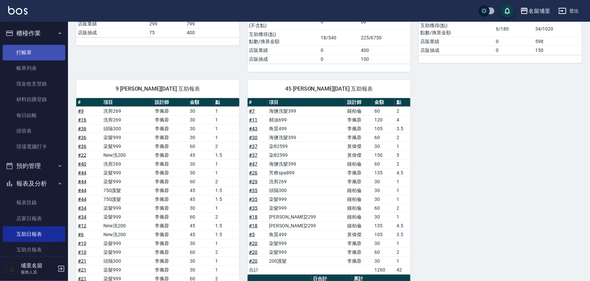
click at [47, 55] on link "打帳單" at bounding box center [34, 53] width 63 height 16
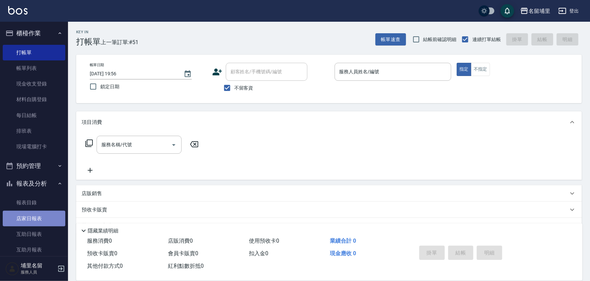
click at [38, 217] on link "店家日報表" at bounding box center [34, 219] width 63 height 16
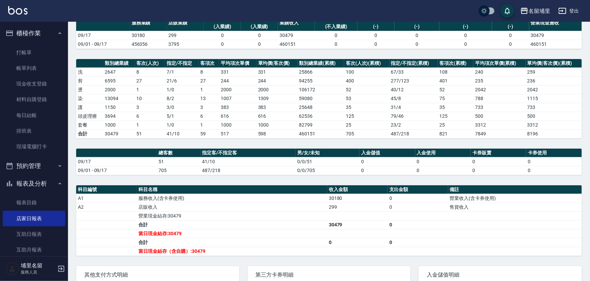
scroll to position [92, 0]
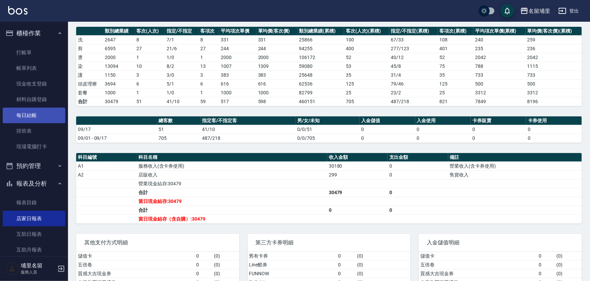
click at [44, 116] on link "每日結帳" at bounding box center [34, 116] width 63 height 16
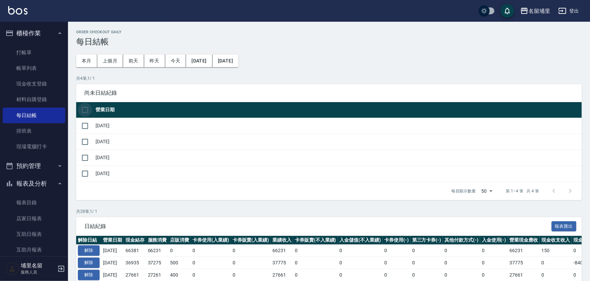
click at [85, 108] on input "checkbox" at bounding box center [85, 110] width 14 height 14
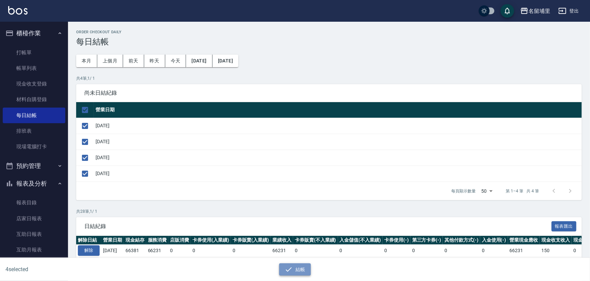
drag, startPoint x: 292, startPoint y: 273, endPoint x: 289, endPoint y: 268, distance: 5.5
click at [292, 273] on icon "button" at bounding box center [288, 270] width 8 height 8
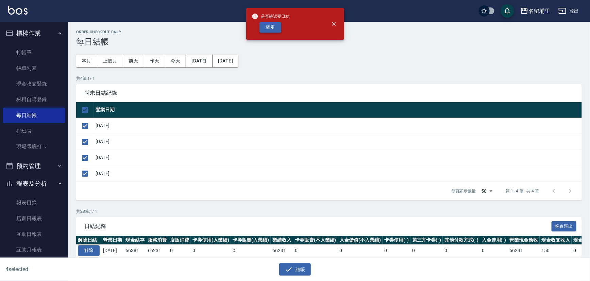
click at [276, 29] on button "確定" at bounding box center [270, 27] width 22 height 11
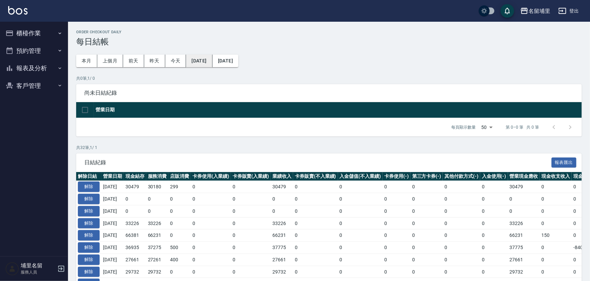
click at [210, 60] on button "[DATE]" at bounding box center [199, 61] width 26 height 13
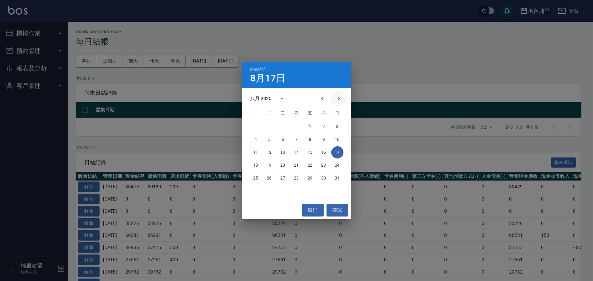
click at [339, 97] on icon "Next month" at bounding box center [339, 98] width 8 height 8
click at [298, 142] on button "11" at bounding box center [297, 140] width 12 height 12
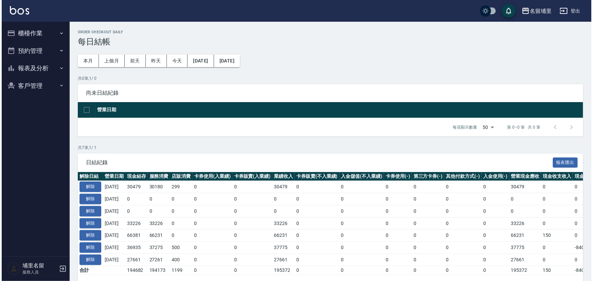
scroll to position [24, 0]
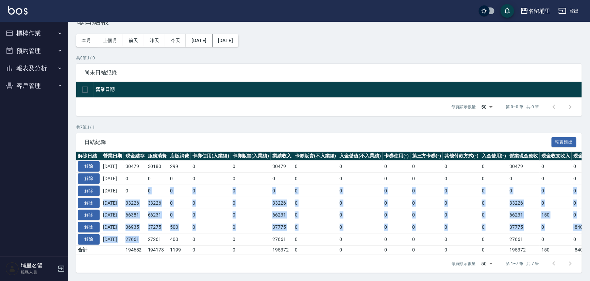
drag, startPoint x: 133, startPoint y: 189, endPoint x: 145, endPoint y: 230, distance: 42.5
click at [145, 230] on tbody "解除 2025/09/17 30479 30180 299 0 0 30479 0 0 0 0 0 0 30479 0 0 0 2025/09/17 解除 2…" at bounding box center [383, 208] width 614 height 94
click at [145, 233] on td "27661" at bounding box center [135, 239] width 22 height 12
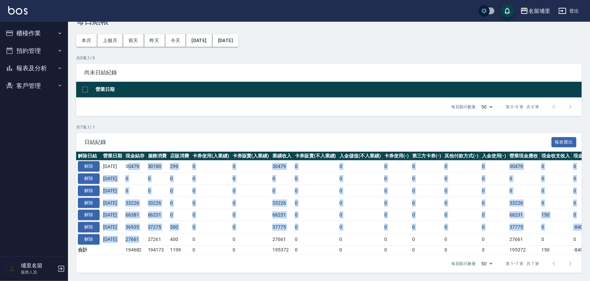
drag, startPoint x: 147, startPoint y: 235, endPoint x: 135, endPoint y: 167, distance: 69.4
click at [135, 167] on tbody "解除 2025/09/17 30479 30180 299 0 0 30479 0 0 0 0 0 0 30479 0 0 0 2025/09/17 解除 2…" at bounding box center [383, 208] width 614 height 94
click at [135, 167] on td "30479" at bounding box center [135, 167] width 22 height 12
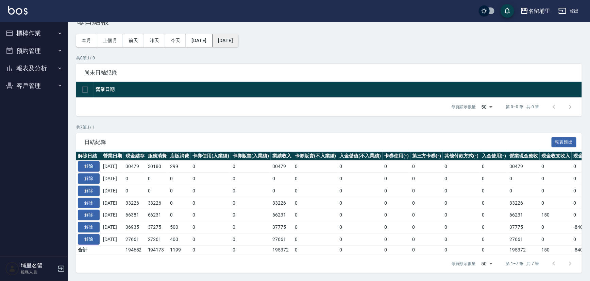
click at [238, 34] on button "[DATE]" at bounding box center [225, 40] width 26 height 13
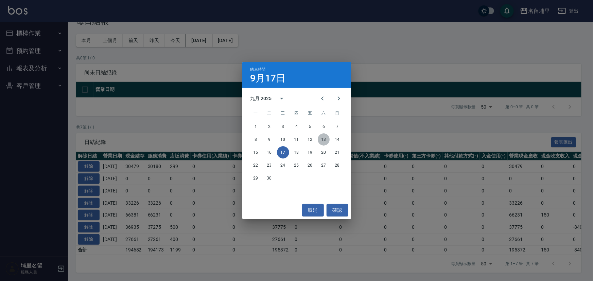
click at [324, 141] on button "13" at bounding box center [324, 140] width 12 height 12
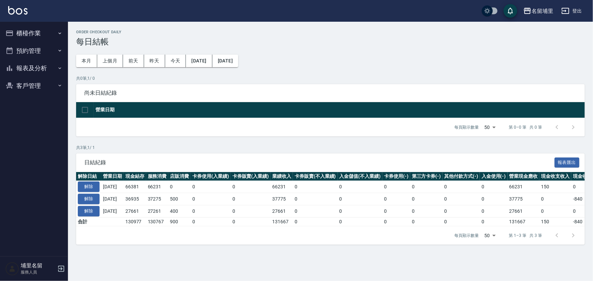
click at [40, 33] on button "櫃檯作業" at bounding box center [34, 33] width 63 height 18
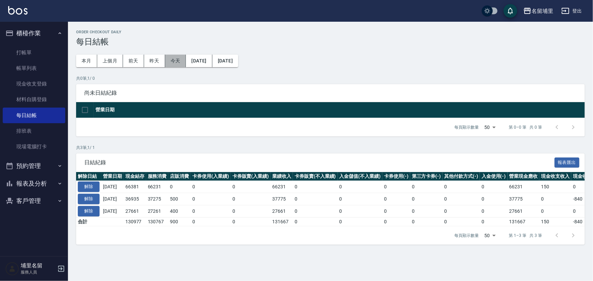
click at [170, 60] on button "今天" at bounding box center [175, 61] width 21 height 13
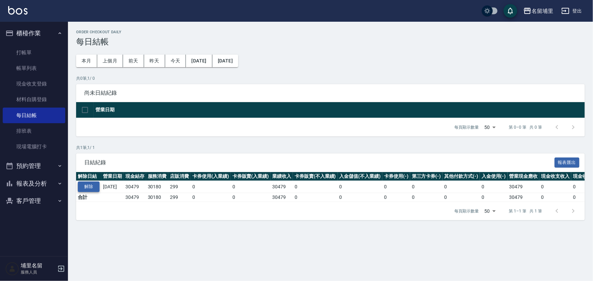
click at [91, 187] on button "解除" at bounding box center [89, 187] width 22 height 11
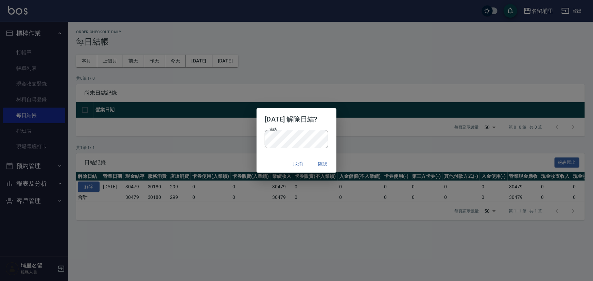
click at [266, 168] on div "取消 確認" at bounding box center [297, 164] width 80 height 18
click at [320, 163] on button "確認" at bounding box center [323, 164] width 22 height 13
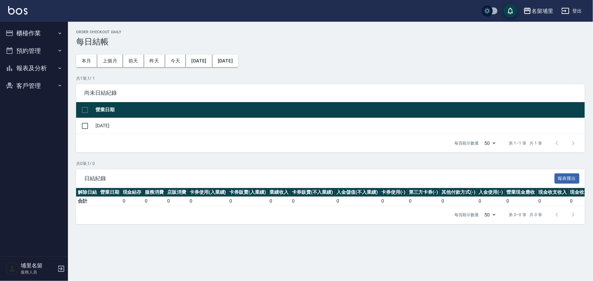
click at [37, 68] on button "報表及分析" at bounding box center [34, 68] width 63 height 18
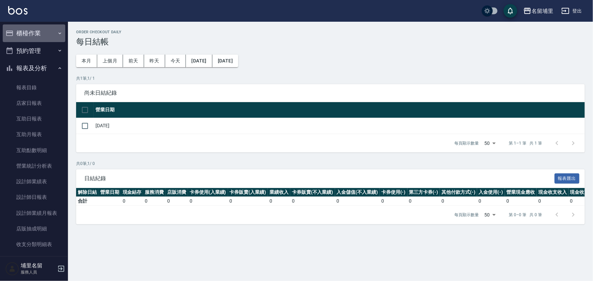
drag, startPoint x: 37, startPoint y: 29, endPoint x: 39, endPoint y: 36, distance: 7.8
click at [37, 29] on button "櫃檯作業" at bounding box center [34, 33] width 63 height 18
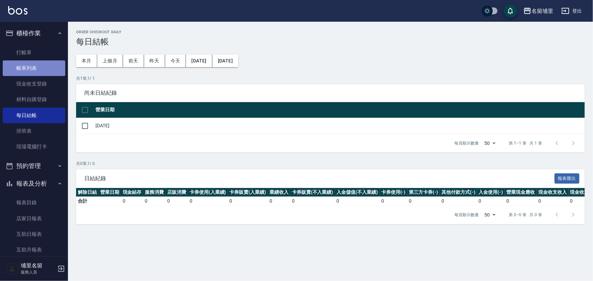
drag, startPoint x: 36, startPoint y: 73, endPoint x: 60, endPoint y: 72, distance: 24.5
click at [37, 73] on link "帳單列表" at bounding box center [34, 68] width 63 height 16
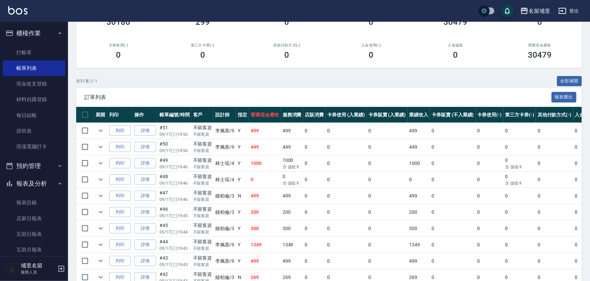
scroll to position [92, 0]
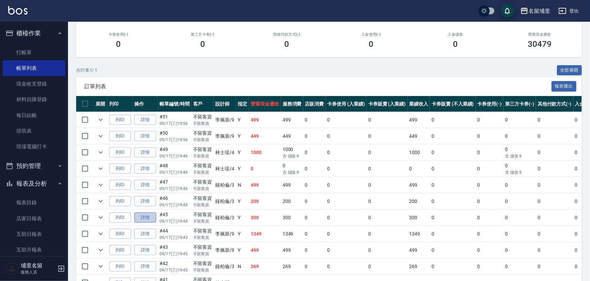
click at [149, 218] on link "詳情" at bounding box center [145, 218] width 22 height 11
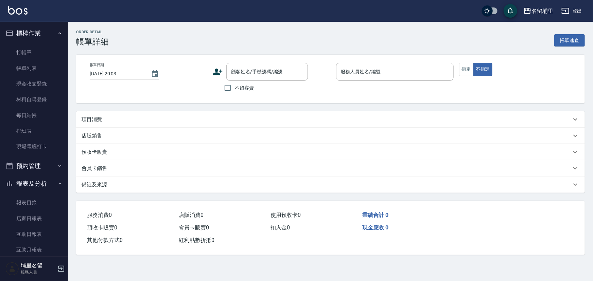
type input "[DATE] 19:44"
checkbox input "true"
type input "[PERSON_NAME]-3"
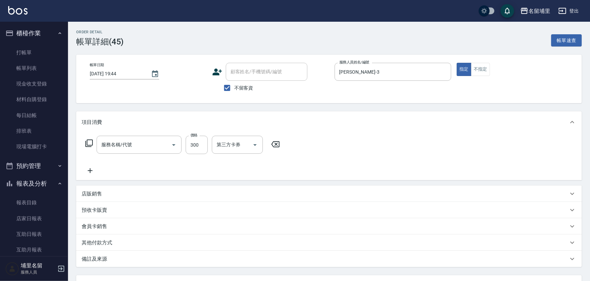
type input "洗剪269(226)"
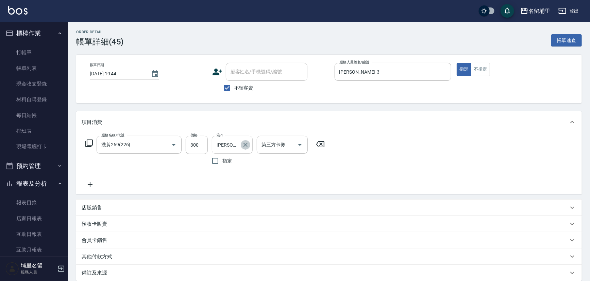
click at [245, 144] on icon "Clear" at bounding box center [245, 145] width 4 height 4
type input "[PERSON_NAME]-45"
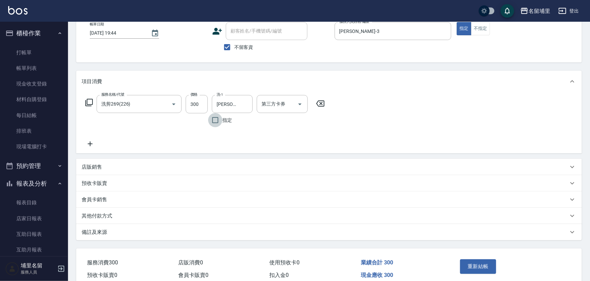
scroll to position [72, 0]
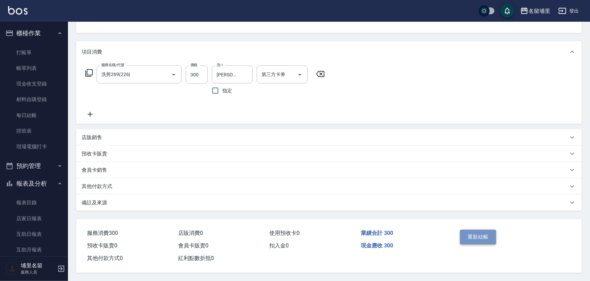
click at [467, 235] on button "重新結帳" at bounding box center [478, 237] width 36 height 14
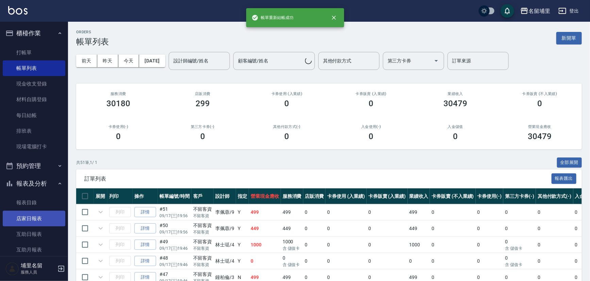
click at [38, 220] on link "店家日報表" at bounding box center [34, 219] width 63 height 16
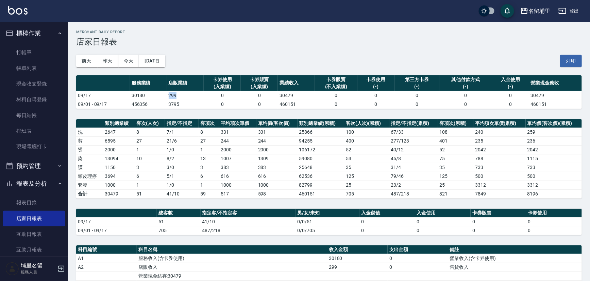
drag, startPoint x: 162, startPoint y: 97, endPoint x: 185, endPoint y: 97, distance: 22.4
click at [185, 97] on tr "09/17 30180 299 0 0 30479 0 0 0 0 0 30479" at bounding box center [328, 95] width 505 height 9
click at [185, 97] on td "299" at bounding box center [185, 95] width 37 height 9
drag, startPoint x: 186, startPoint y: 94, endPoint x: 166, endPoint y: 95, distance: 19.0
click at [167, 95] on td "299" at bounding box center [185, 95] width 37 height 9
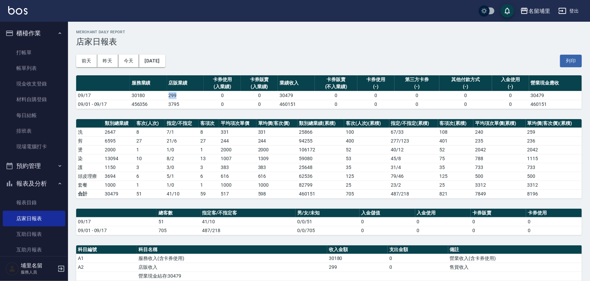
click at [167, 95] on td "299" at bounding box center [185, 95] width 37 height 9
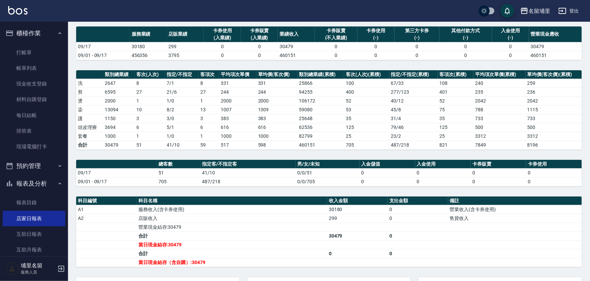
scroll to position [62, 0]
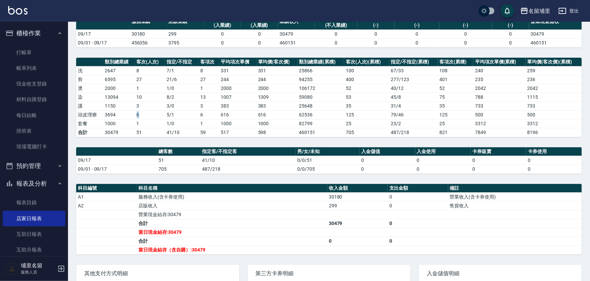
drag, startPoint x: 149, startPoint y: 115, endPoint x: 118, endPoint y: 115, distance: 30.6
click at [118, 115] on tr "頭皮理療 3694 6 5 / 1 6 616 616 62536 125 79 / 46 125 500 500" at bounding box center [328, 114] width 505 height 9
click at [118, 115] on td "3694" at bounding box center [119, 114] width 32 height 9
drag, startPoint x: 123, startPoint y: 115, endPoint x: 152, endPoint y: 112, distance: 29.7
click at [152, 112] on tr "頭皮理療 3694 6 5 / 1 6 616 616 62536 125 79 / 46 125 500 500" at bounding box center [328, 114] width 505 height 9
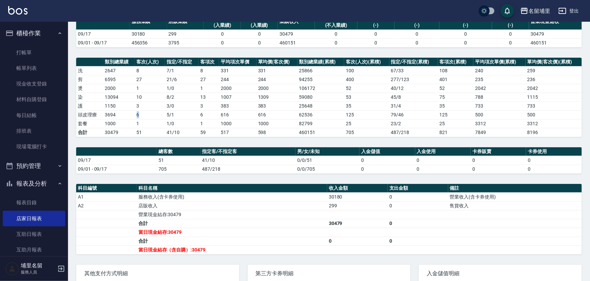
click at [152, 112] on td "6" at bounding box center [150, 114] width 30 height 9
drag, startPoint x: 150, startPoint y: 112, endPoint x: 128, endPoint y: 114, distance: 21.1
click at [128, 114] on tr "頭皮理療 3694 6 5 / 1 6 616 616 62536 125 79 / 46 125 500 500" at bounding box center [328, 114] width 505 height 9
click at [128, 114] on td "3694" at bounding box center [119, 114] width 32 height 9
drag, startPoint x: 128, startPoint y: 113, endPoint x: 148, endPoint y: 113, distance: 20.0
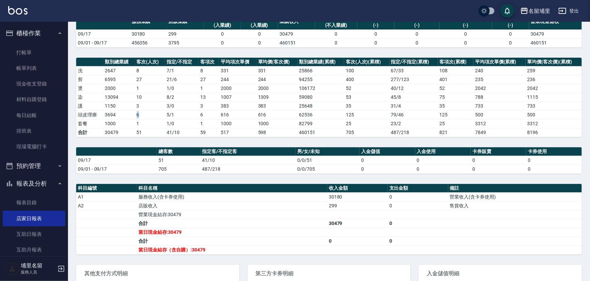
click at [148, 113] on tr "頭皮理療 3694 6 5 / 1 6 616 616 62536 125 79 / 46 125 500 500" at bounding box center [328, 114] width 505 height 9
click at [148, 113] on td "6" at bounding box center [150, 114] width 30 height 9
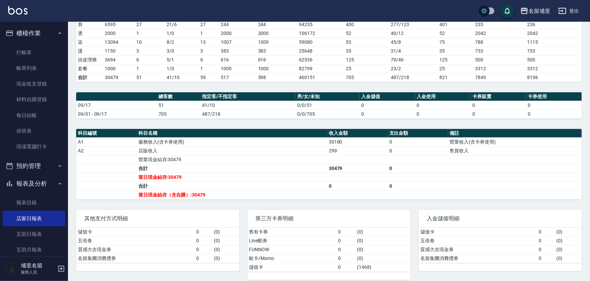
scroll to position [122, 0]
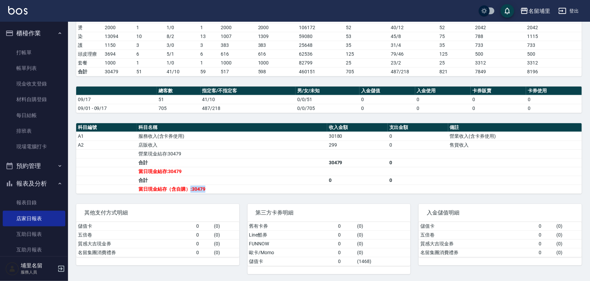
drag, startPoint x: 190, startPoint y: 187, endPoint x: 210, endPoint y: 187, distance: 19.7
click at [210, 187] on td "當日現金結存（含自購）:30479" at bounding box center [232, 189] width 190 height 9
drag, startPoint x: 220, startPoint y: 189, endPoint x: 190, endPoint y: 190, distance: 29.9
click at [190, 190] on td "當日現金結存（含自購）:30479" at bounding box center [232, 189] width 190 height 9
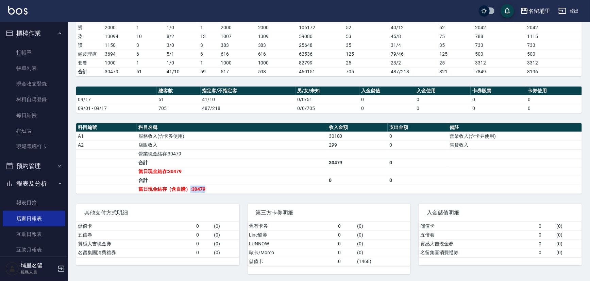
click at [190, 189] on td "當日現金結存（含自購）:30479" at bounding box center [232, 189] width 190 height 9
click at [187, 167] on td "當日現金結存:30479" at bounding box center [232, 171] width 190 height 9
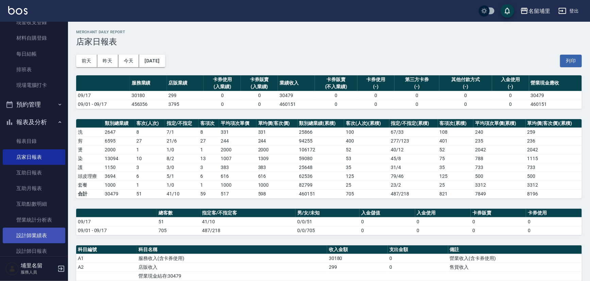
scroll to position [92, 0]
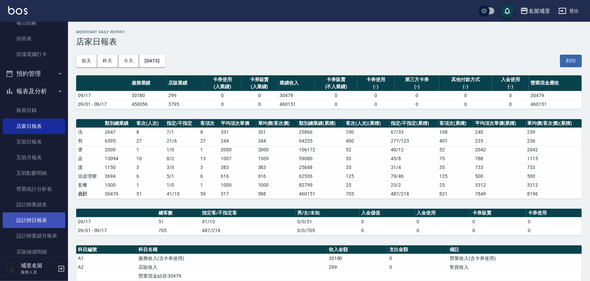
click at [39, 222] on link "設計師日報表" at bounding box center [34, 221] width 63 height 16
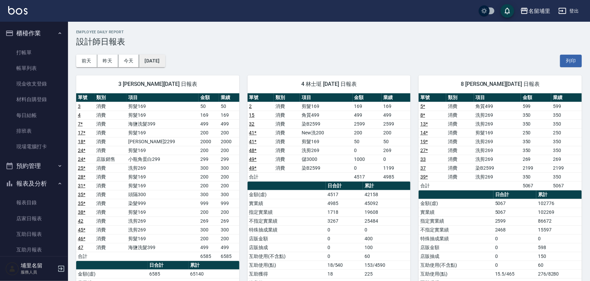
click at [165, 57] on button "[DATE]" at bounding box center [152, 61] width 26 height 13
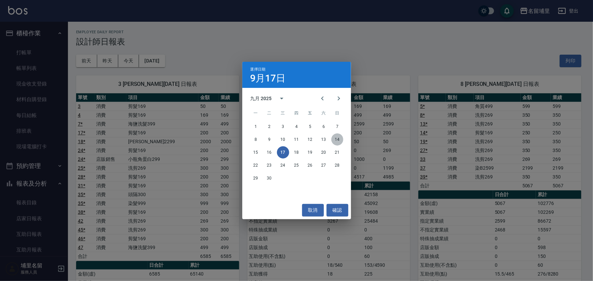
click at [339, 139] on button "14" at bounding box center [337, 140] width 12 height 12
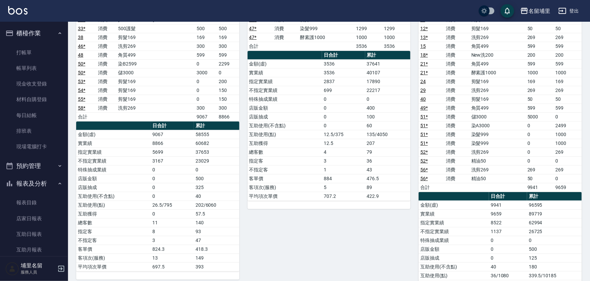
scroll to position [123, 0]
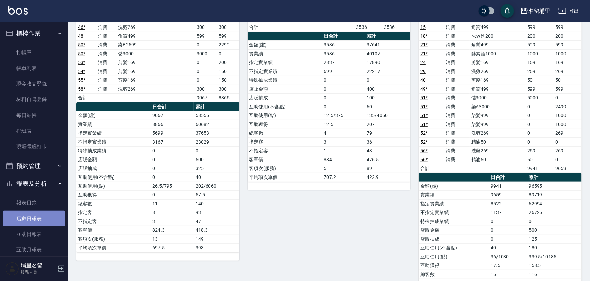
click at [35, 216] on link "店家日報表" at bounding box center [34, 219] width 63 height 16
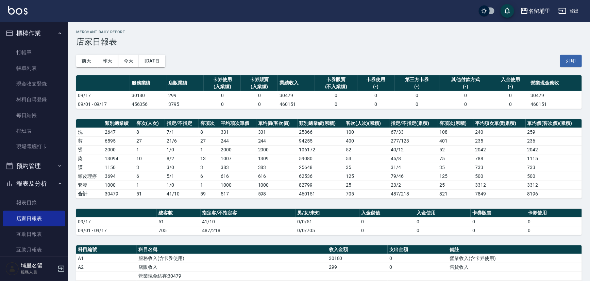
click at [165, 60] on button "[DATE]" at bounding box center [152, 61] width 26 height 13
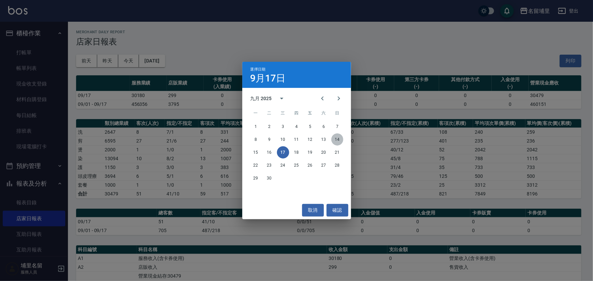
click at [339, 137] on button "14" at bounding box center [337, 140] width 12 height 12
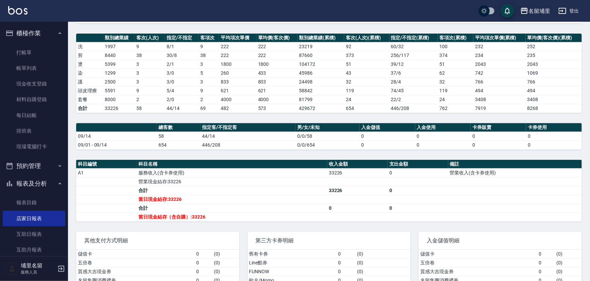
scroll to position [92, 0]
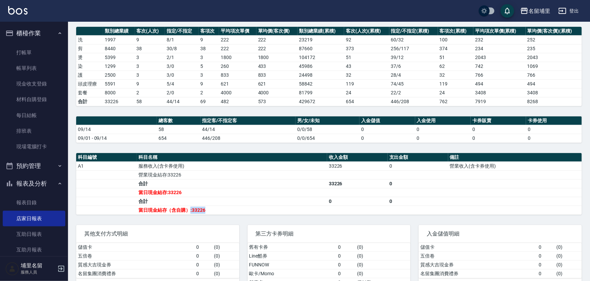
drag, startPoint x: 213, startPoint y: 208, endPoint x: 190, endPoint y: 211, distance: 24.0
click at [190, 211] on td "當日現金結存（含自購）:33226" at bounding box center [232, 210] width 190 height 9
click at [190, 212] on td "當日現金結存（含自購）:33226" at bounding box center [232, 210] width 190 height 9
click at [221, 210] on td "當日現金結存（含自購）:33226" at bounding box center [232, 210] width 190 height 9
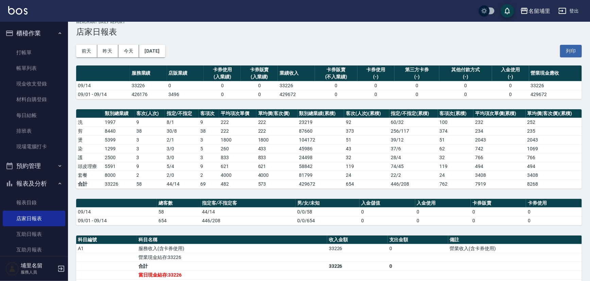
scroll to position [0, 0]
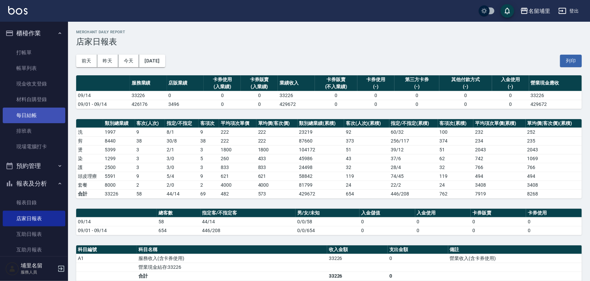
click at [37, 108] on link "每日結帳" at bounding box center [34, 116] width 63 height 16
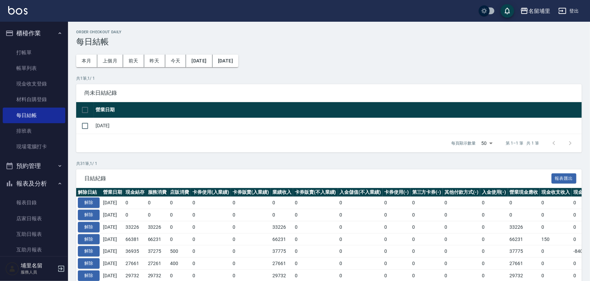
click at [205, 56] on button "[DATE]" at bounding box center [199, 61] width 26 height 13
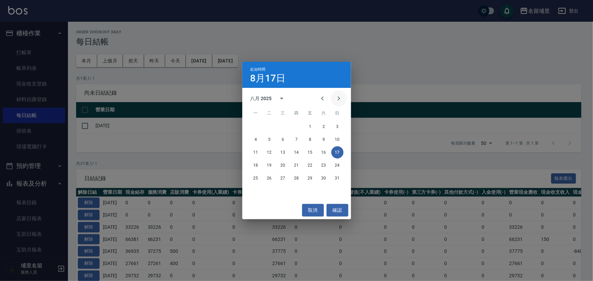
click at [336, 94] on button "Next month" at bounding box center [339, 98] width 16 height 16
click at [297, 141] on button "11" at bounding box center [297, 140] width 12 height 12
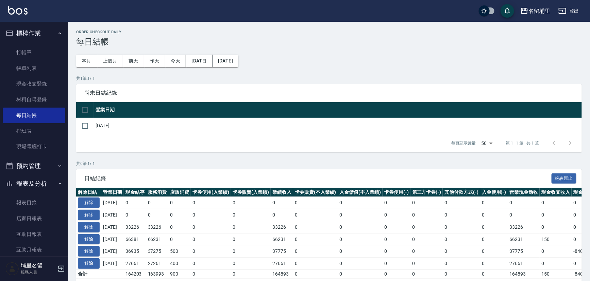
click at [261, 106] on th "營業日期" at bounding box center [338, 110] width 488 height 16
click at [238, 59] on button "[DATE]" at bounding box center [225, 61] width 26 height 13
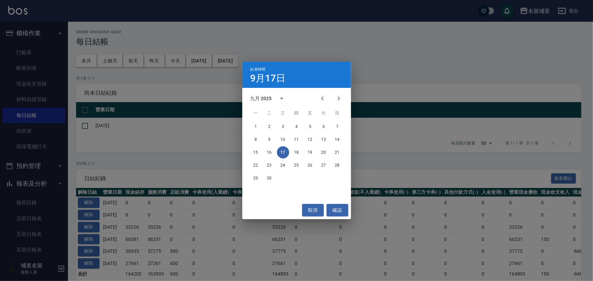
click at [191, 157] on div "結束時間 [DATE] 九月 2025 一 二 三 四 五 六 日 1 2 3 4 5 6 7 8 9 10 11 12 13 14 15 16 17 18 …" at bounding box center [296, 140] width 593 height 281
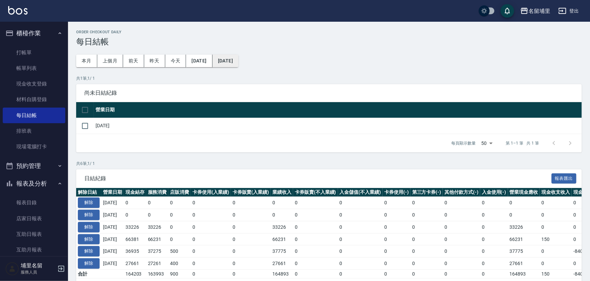
click at [238, 65] on button "[DATE]" at bounding box center [225, 61] width 26 height 13
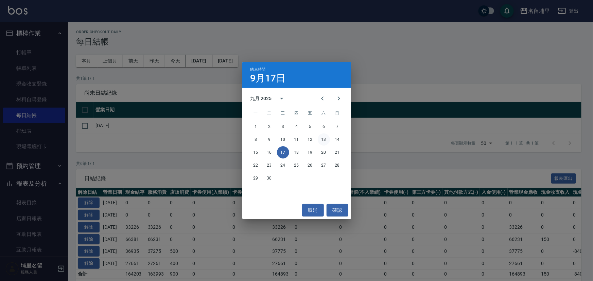
click at [328, 142] on button "13" at bounding box center [324, 140] width 12 height 12
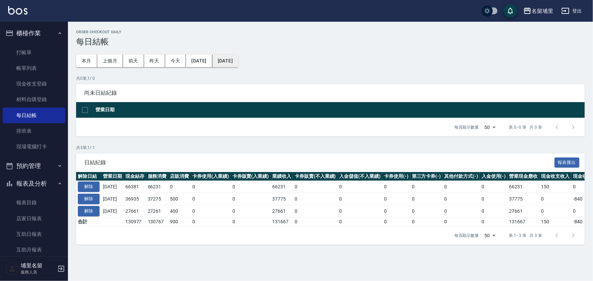
click at [238, 62] on button "[DATE]" at bounding box center [225, 61] width 26 height 13
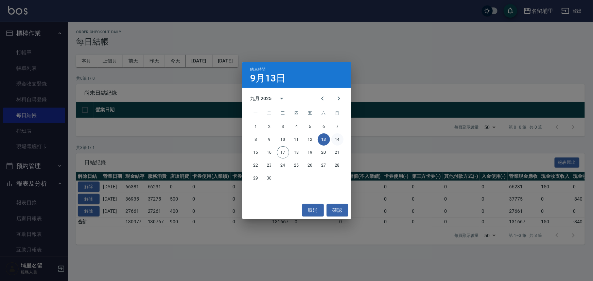
click at [338, 136] on button "14" at bounding box center [337, 140] width 12 height 12
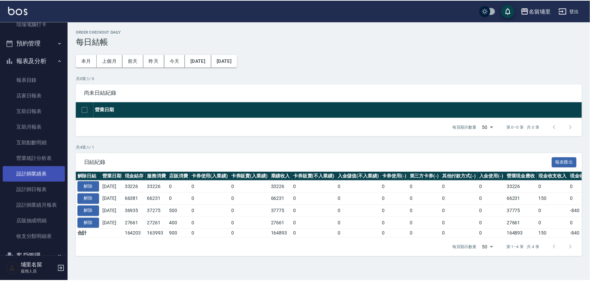
scroll to position [123, 0]
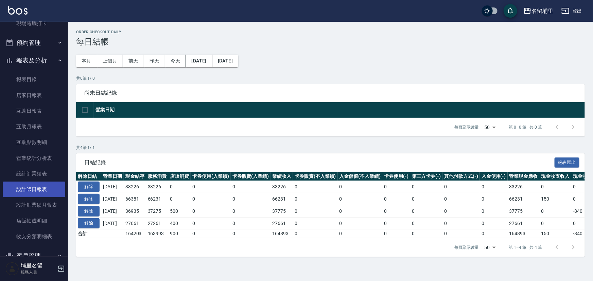
click at [52, 190] on link "設計師日報表" at bounding box center [34, 190] width 63 height 16
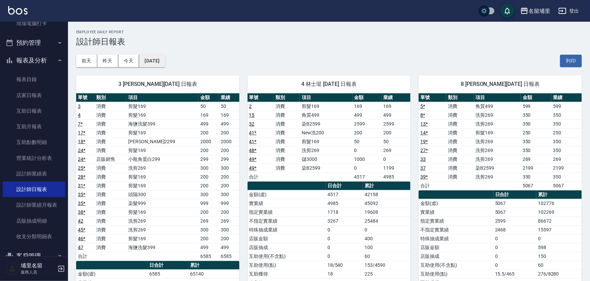
click at [154, 56] on button "[DATE]" at bounding box center [152, 61] width 26 height 13
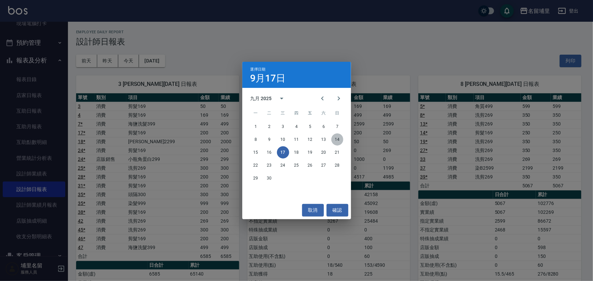
click at [333, 139] on button "14" at bounding box center [337, 140] width 12 height 12
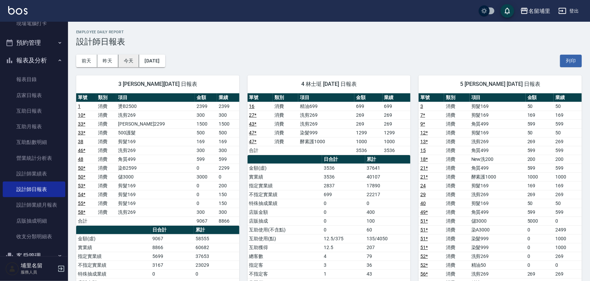
click at [129, 59] on button "今天" at bounding box center [128, 61] width 21 height 13
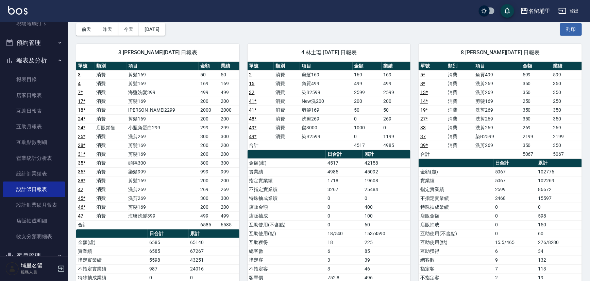
scroll to position [31, 0]
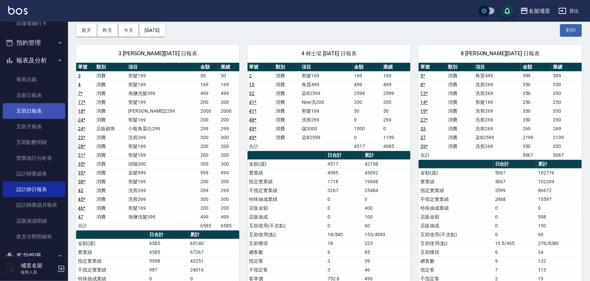
click at [31, 114] on link "互助日報表" at bounding box center [34, 111] width 63 height 16
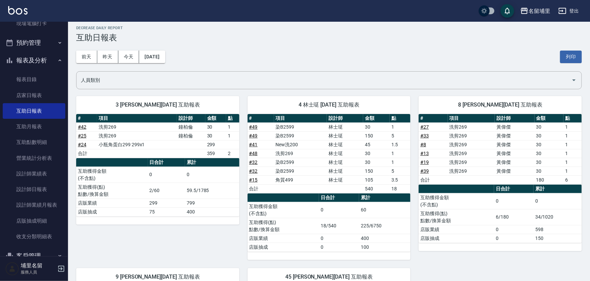
scroll to position [31, 0]
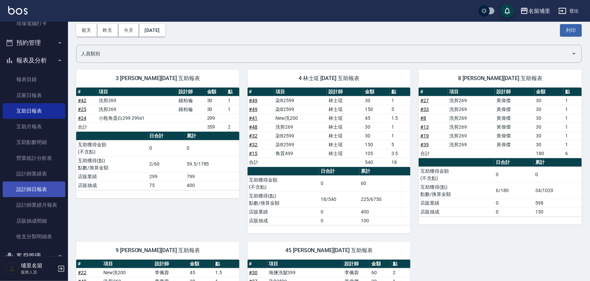
click at [30, 191] on link "設計師日報表" at bounding box center [34, 190] width 63 height 16
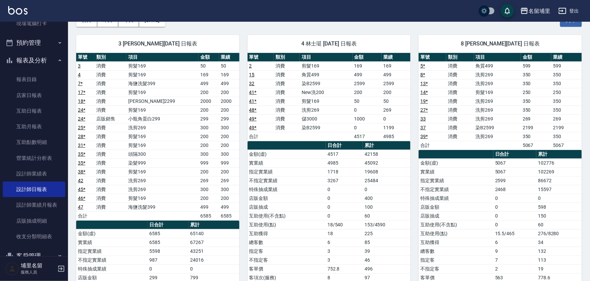
scroll to position [31, 0]
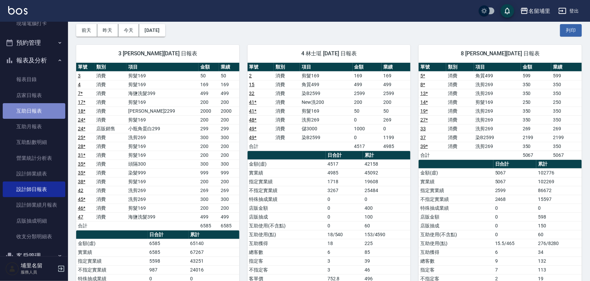
click at [34, 113] on link "互助日報表" at bounding box center [34, 111] width 63 height 16
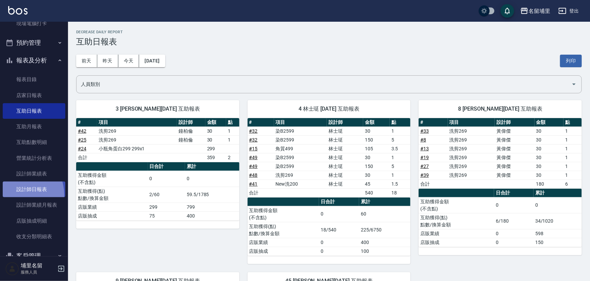
click at [15, 195] on link "設計師日報表" at bounding box center [34, 190] width 63 height 16
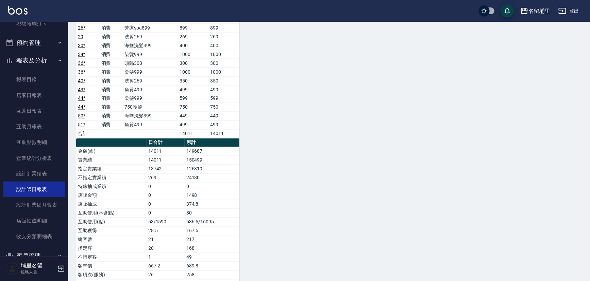
scroll to position [525, 0]
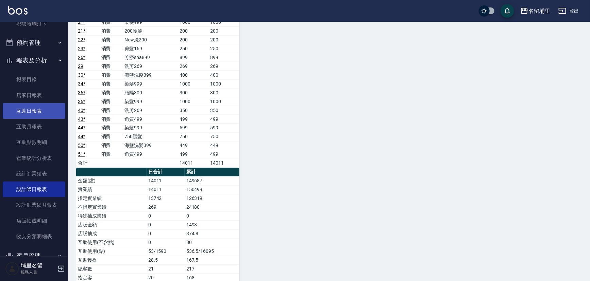
click at [41, 112] on link "互助日報表" at bounding box center [34, 111] width 63 height 16
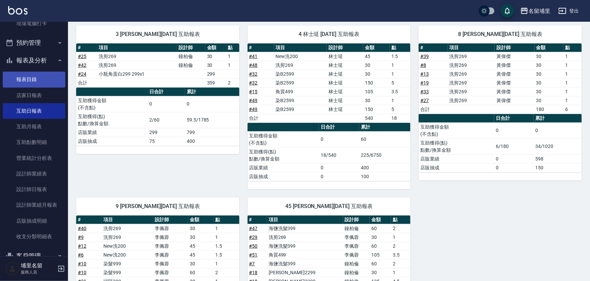
scroll to position [69, 0]
